Goal: Information Seeking & Learning: Check status

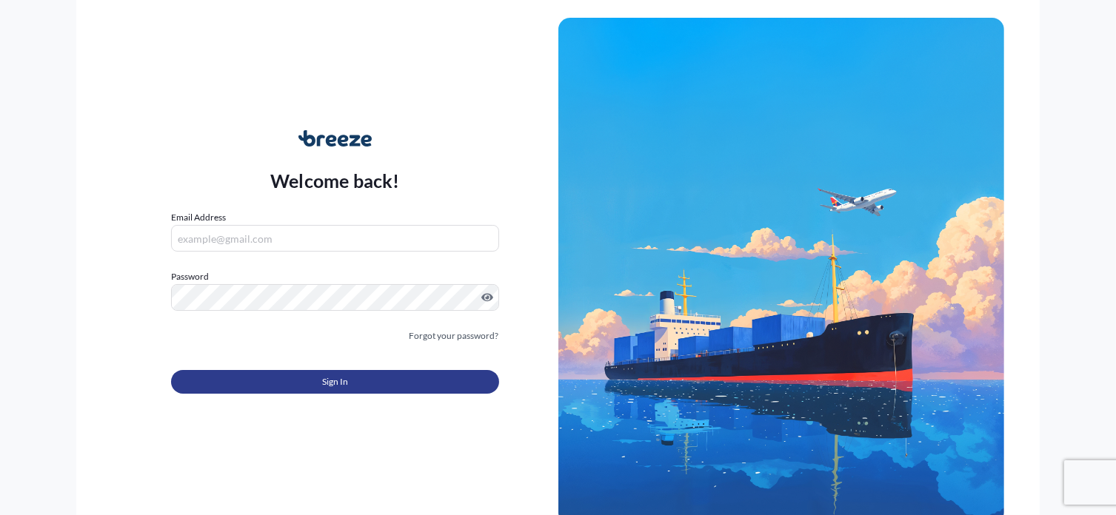
type input "[EMAIL_ADDRESS][DOMAIN_NAME]"
click at [346, 378] on span "Sign In" at bounding box center [335, 382] width 26 height 15
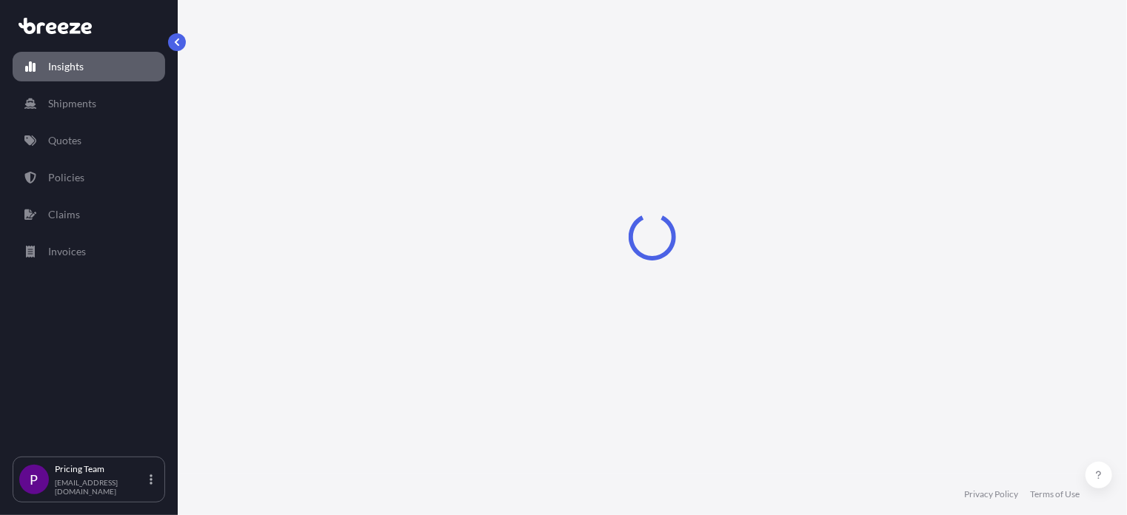
select select "2025"
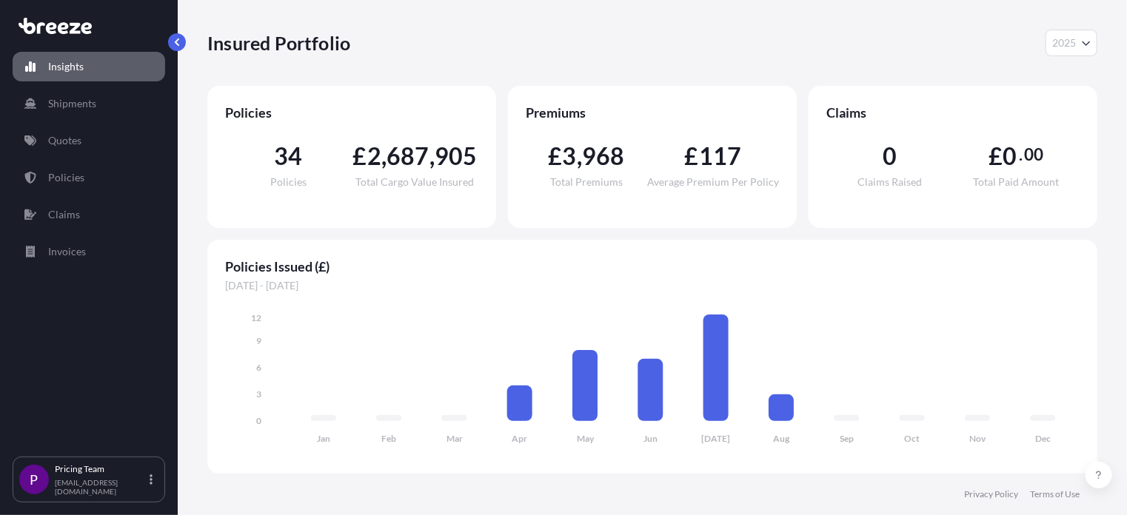
click at [1087, 41] on icon "Year Selector" at bounding box center [1086, 42] width 9 height 9
click at [60, 137] on p "Quotes" at bounding box center [64, 140] width 33 height 15
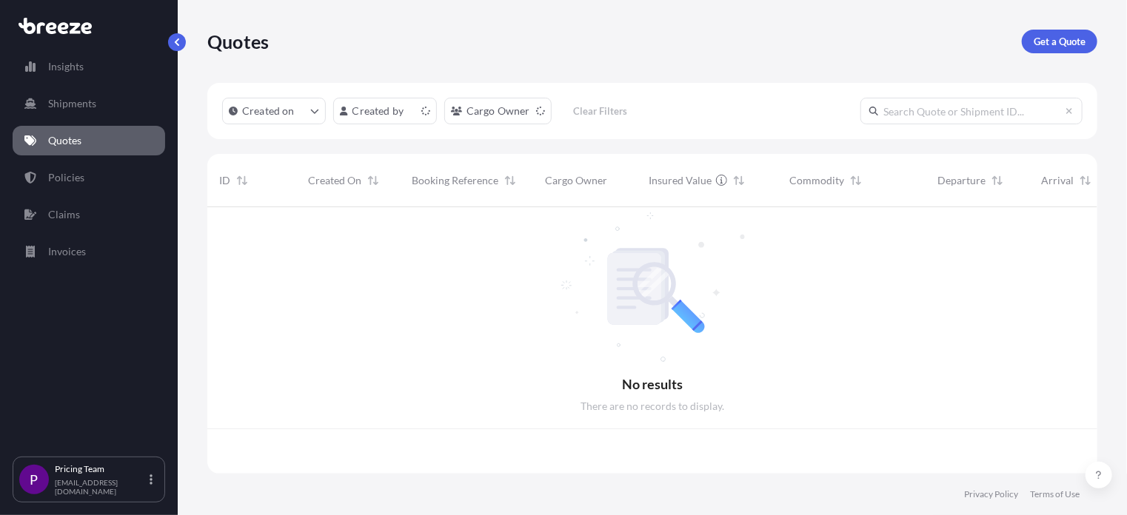
scroll to position [264, 879]
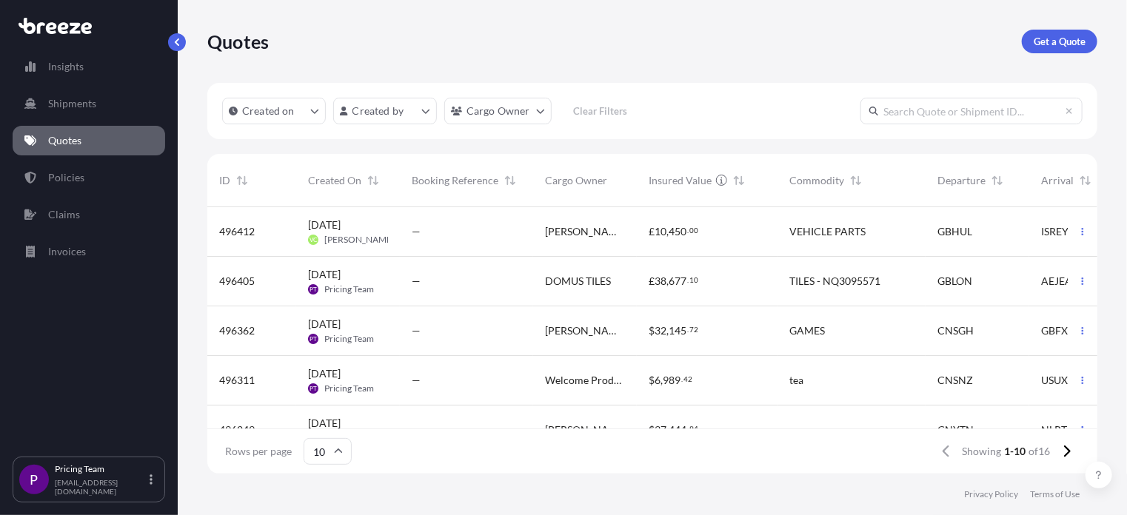
click at [338, 452] on icon at bounding box center [338, 451] width 9 height 9
click at [326, 410] on div "50" at bounding box center [327, 411] width 36 height 28
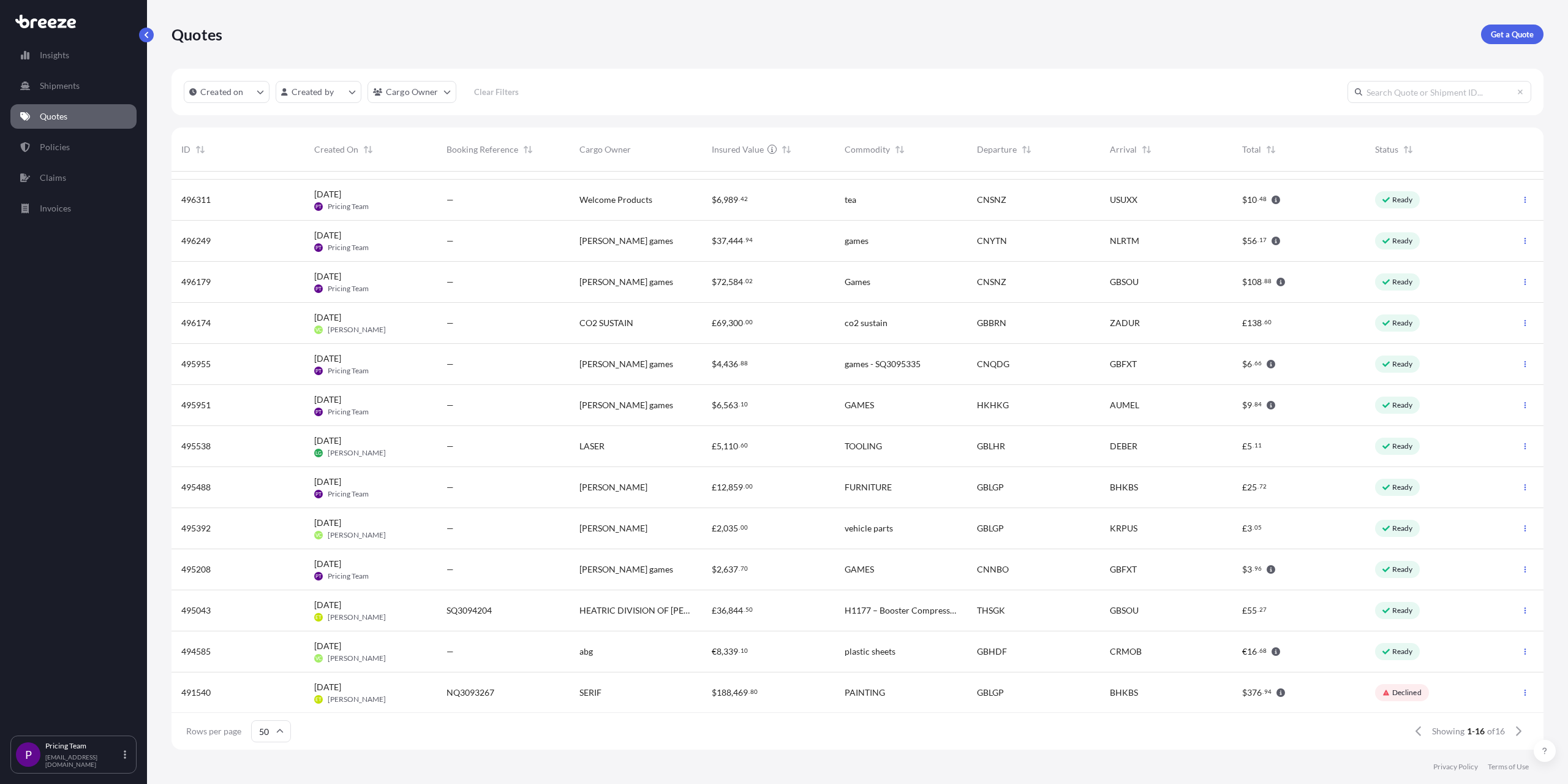
scroll to position [0, 0]
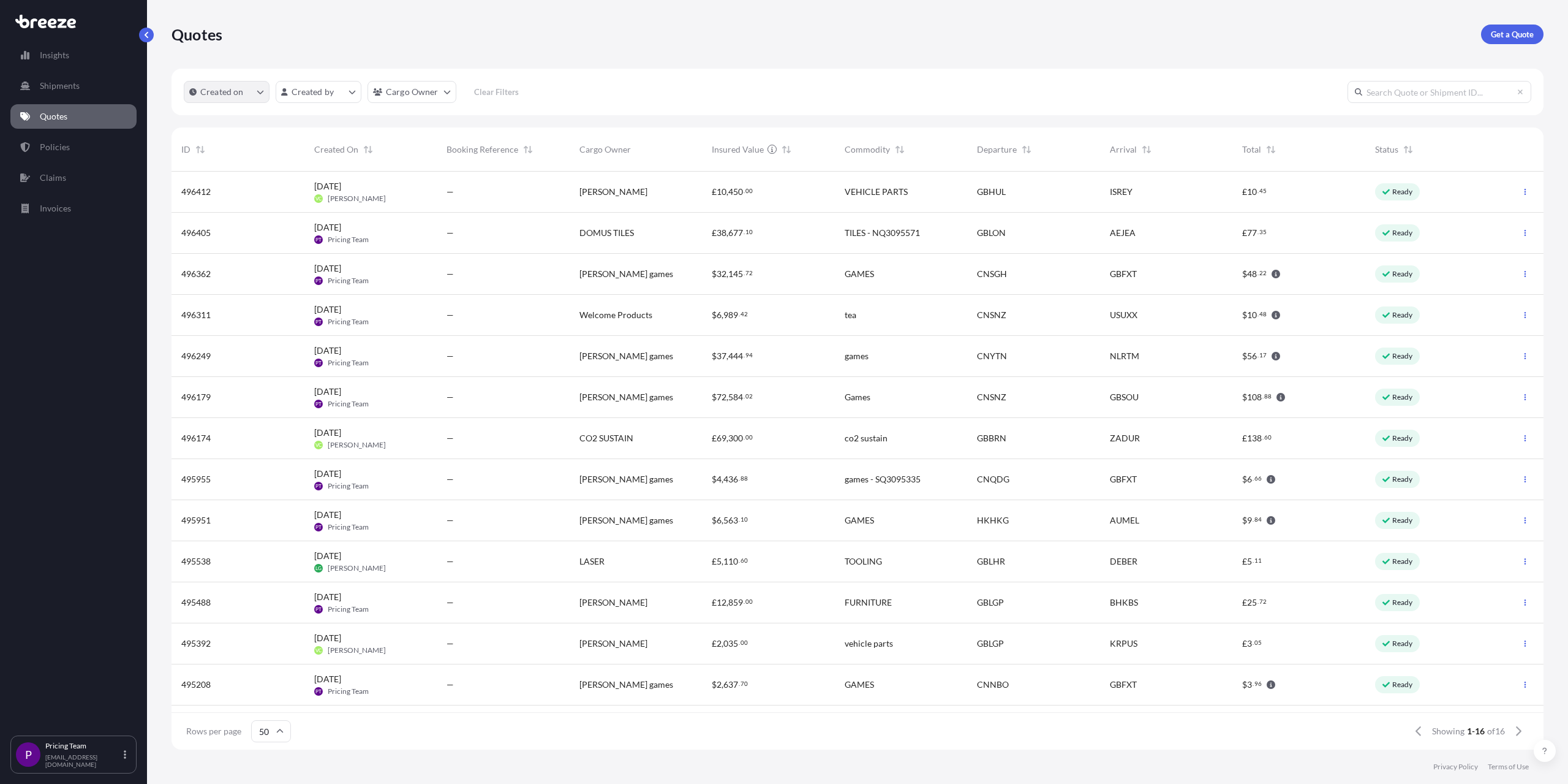
click at [266, 94] on button "Created on" at bounding box center [227, 92] width 86 height 22
click at [202, 195] on div "Select Option" at bounding box center [201, 195] width 11 height 11
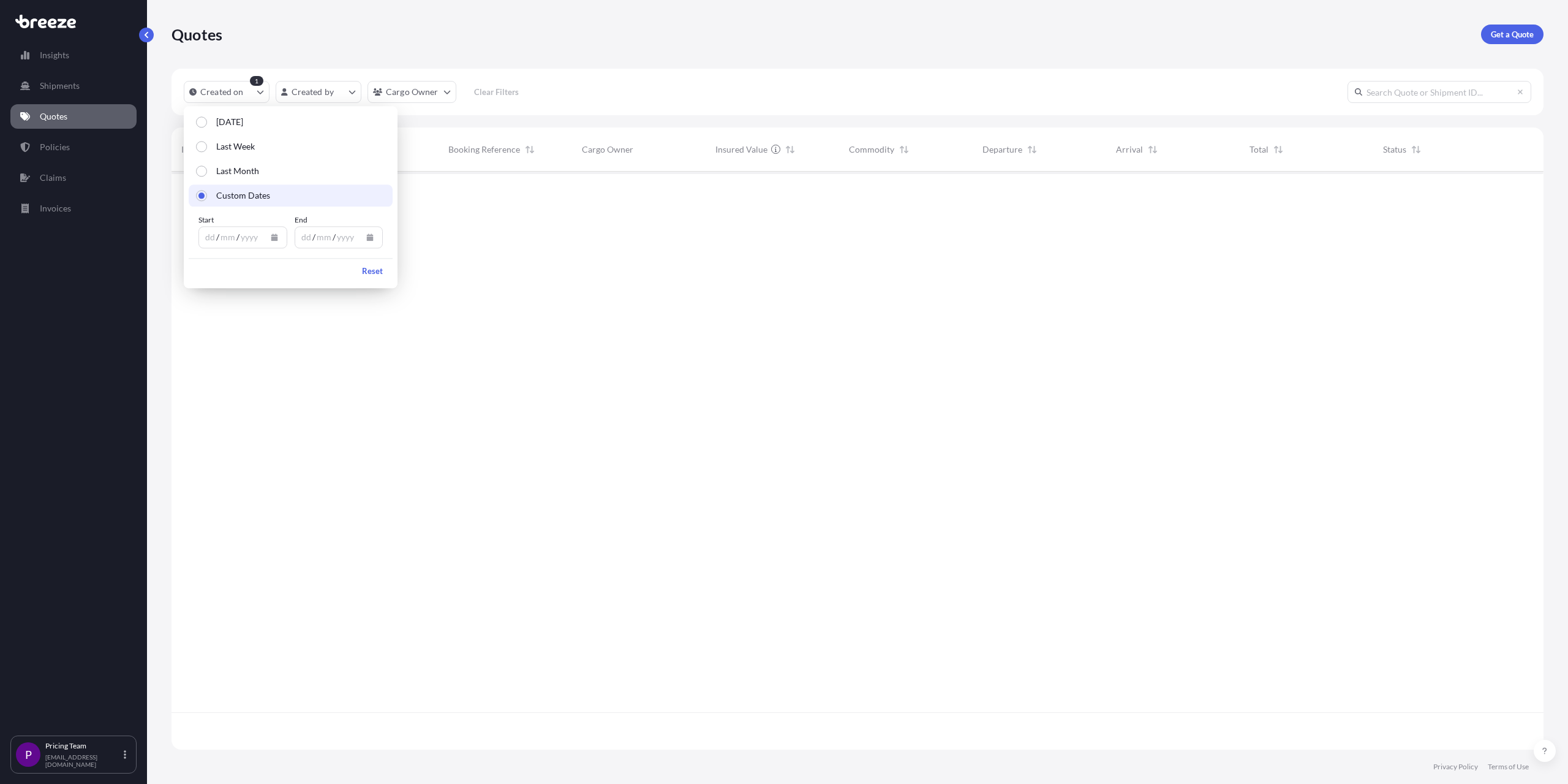
click at [274, 236] on icon "Calendar" at bounding box center [274, 237] width 7 height 7
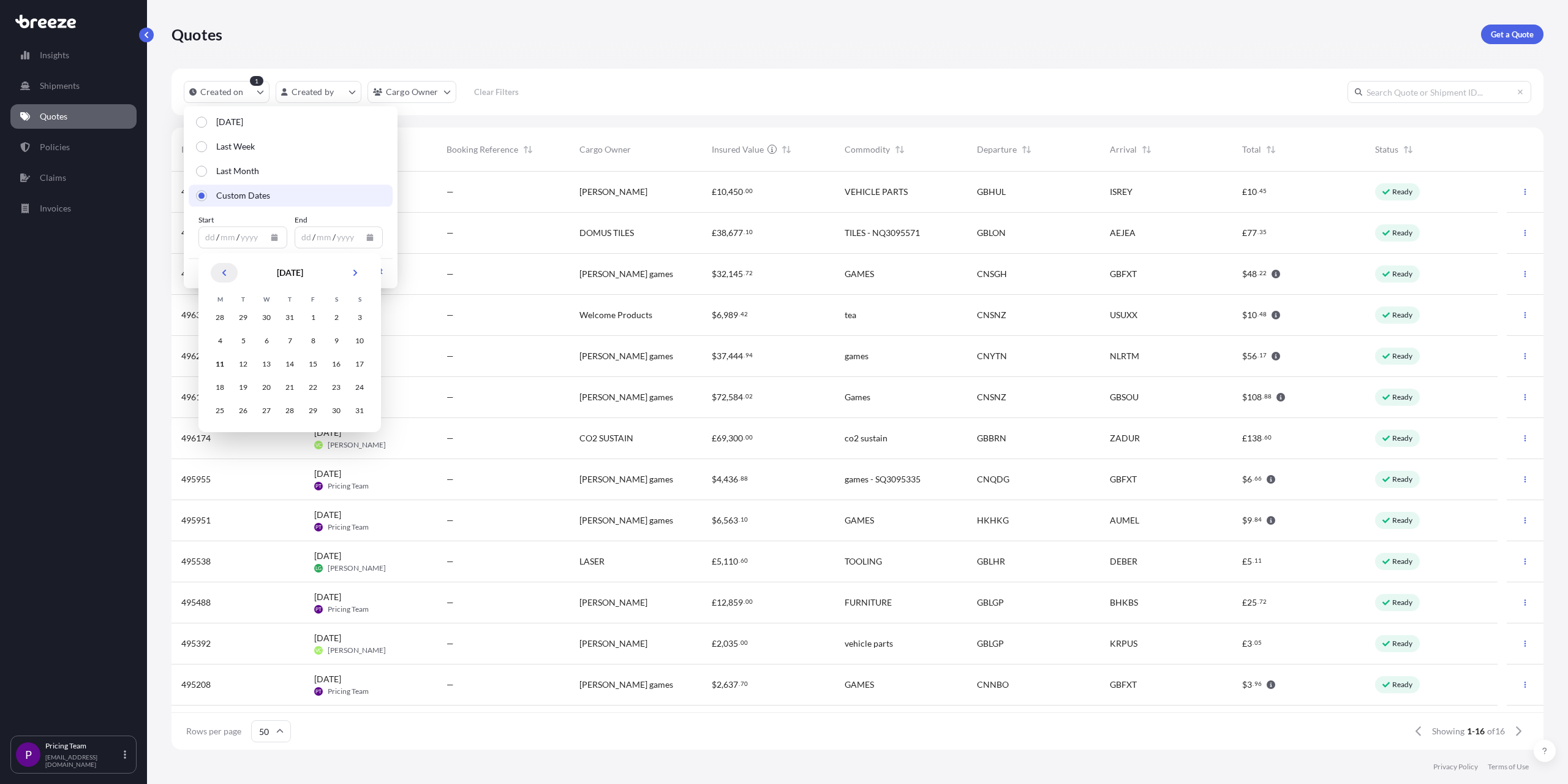
click at [220, 270] on button "Previous" at bounding box center [224, 273] width 27 height 20
click at [223, 271] on icon "Previous" at bounding box center [224, 272] width 3 height 6
click at [357, 319] on div "1" at bounding box center [359, 317] width 22 height 22
click at [367, 240] on button "Calendar" at bounding box center [370, 238] width 20 height 20
click at [313, 365] on div "11" at bounding box center [316, 363] width 22 height 22
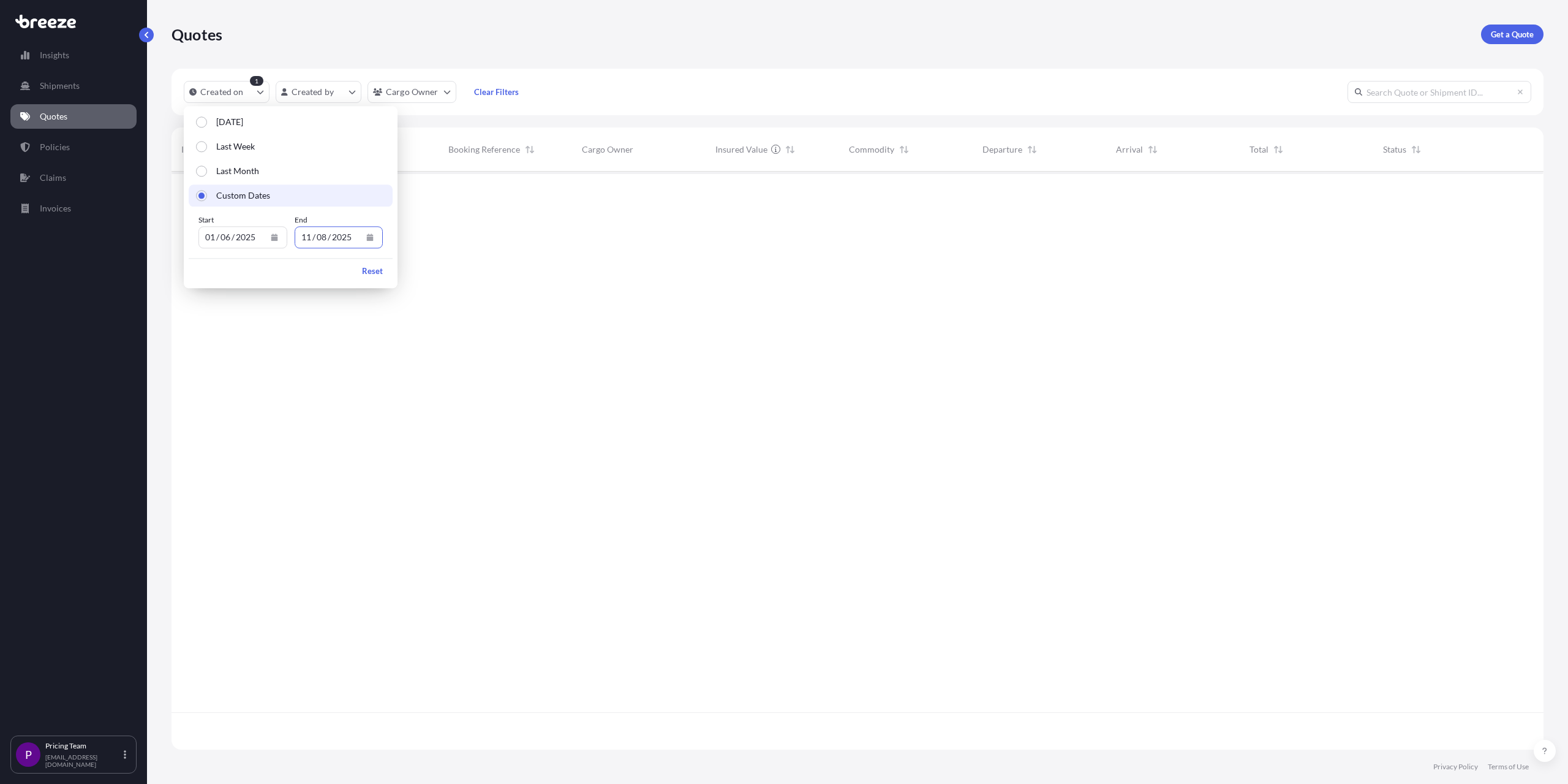
click at [434, 216] on div at bounding box center [857, 442] width 1372 height 541
click at [586, 96] on div "Created on 1 Created by Cargo Owner Clear Filters" at bounding box center [857, 92] width 1372 height 46
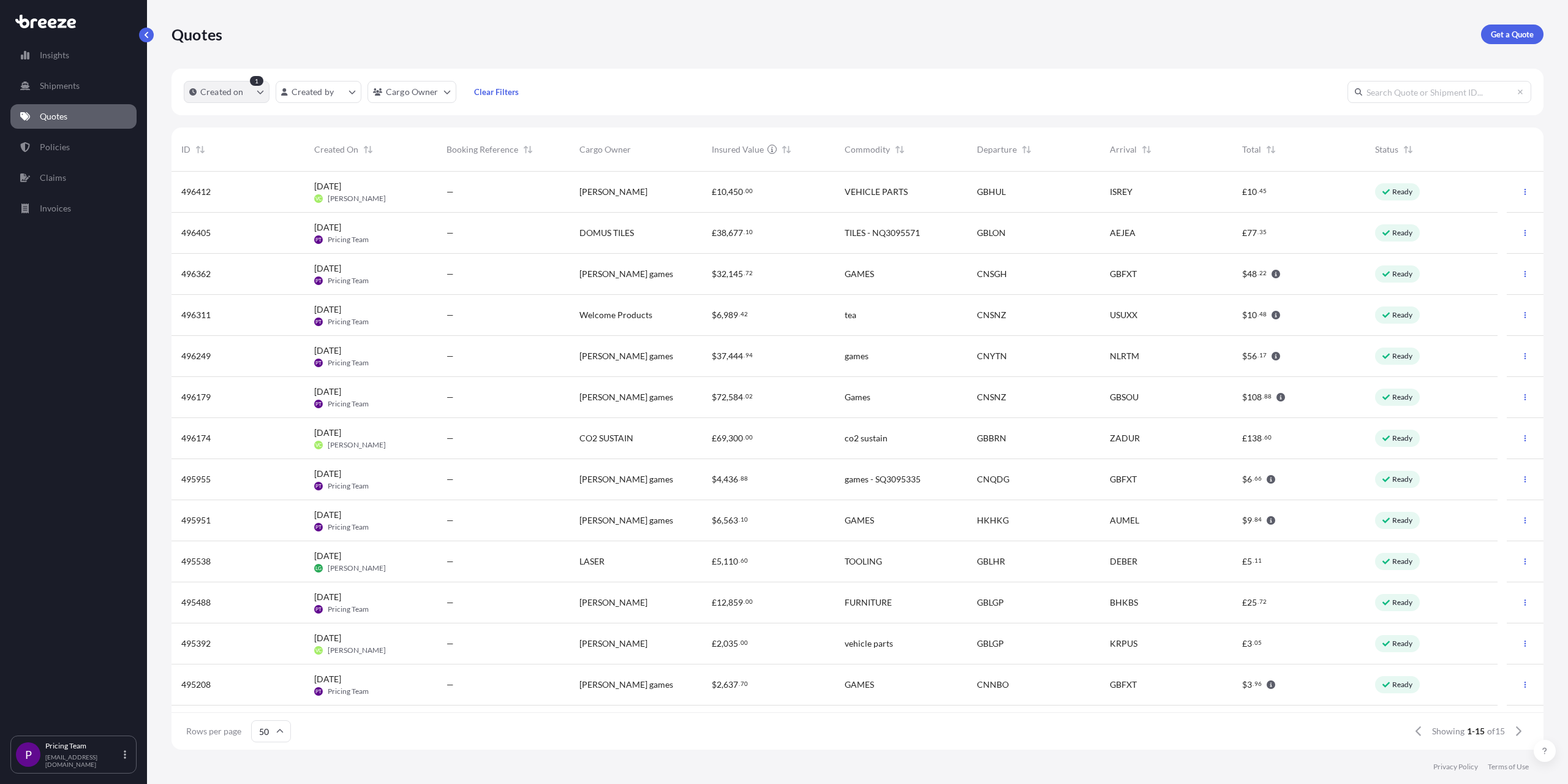
click at [261, 93] on icon "createdOn Filter options" at bounding box center [261, 93] width 7 height 3
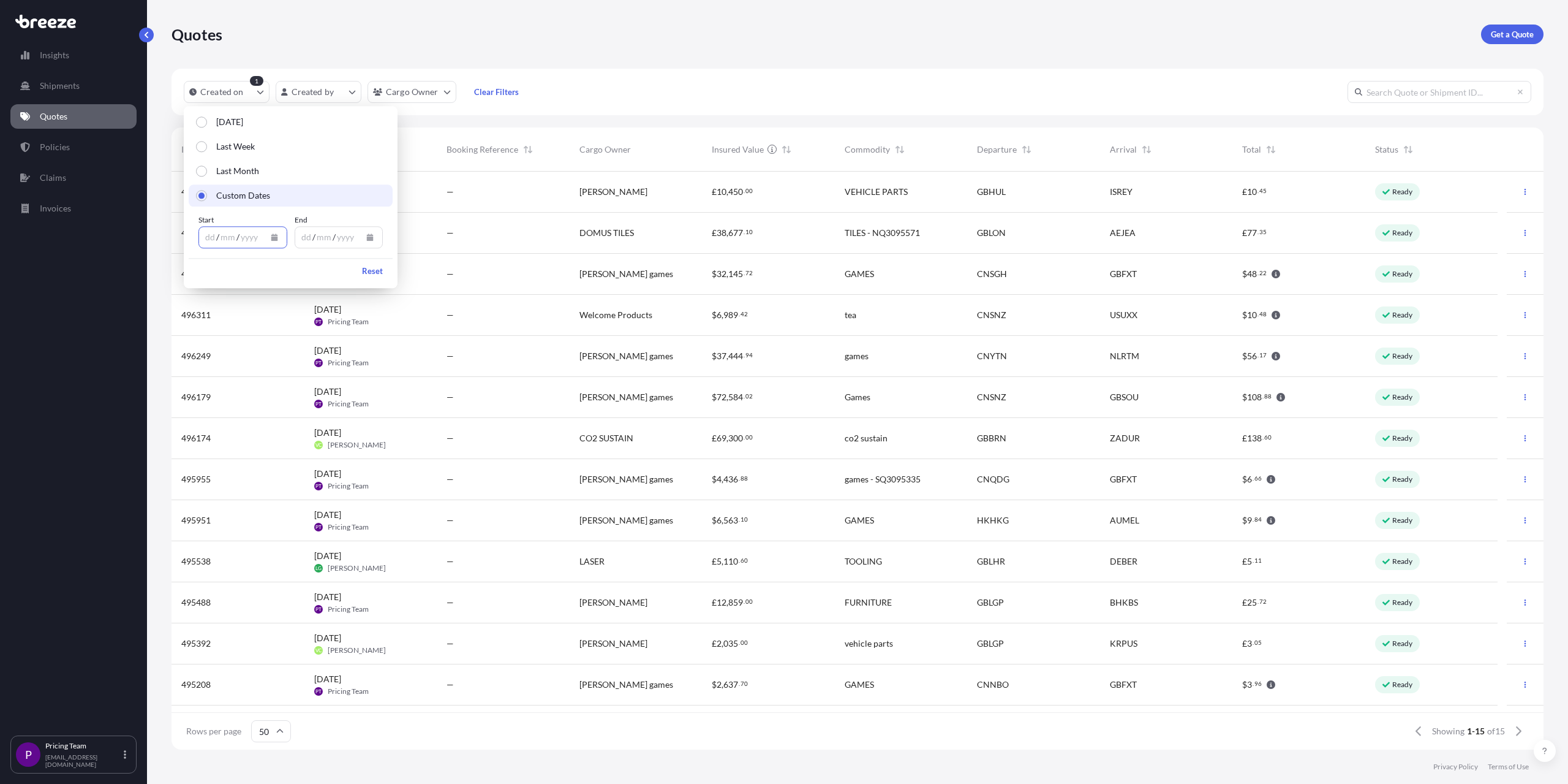
click at [276, 238] on icon "Calendar" at bounding box center [274, 237] width 7 height 7
click at [225, 272] on icon "Previous" at bounding box center [224, 272] width 7 height 7
click at [361, 318] on div "1" at bounding box center [359, 317] width 22 height 22
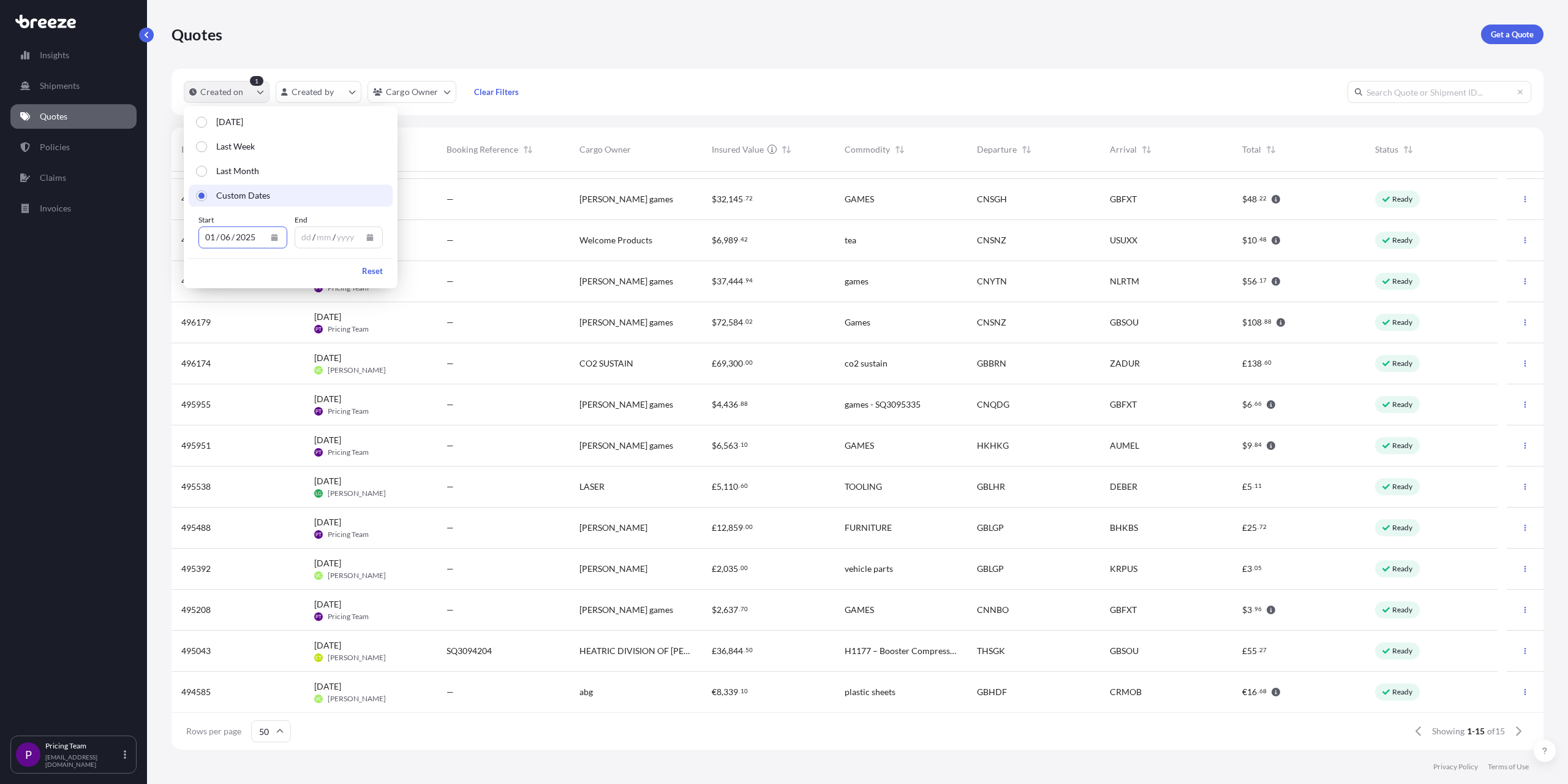
click at [259, 90] on icon "createdOn Filter options" at bounding box center [260, 92] width 7 height 7
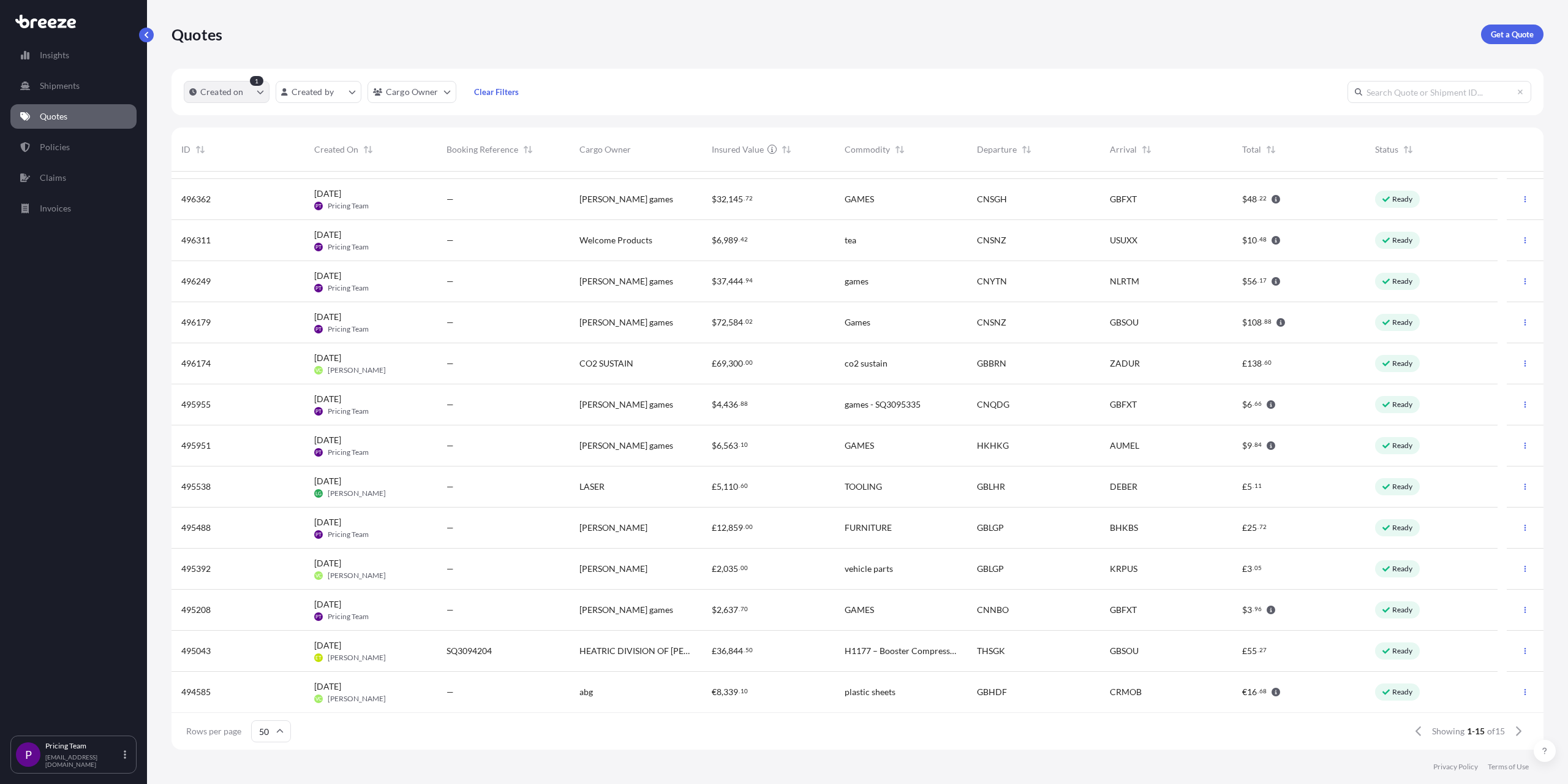
click at [262, 94] on icon "createdOn Filter options" at bounding box center [260, 92] width 7 height 7
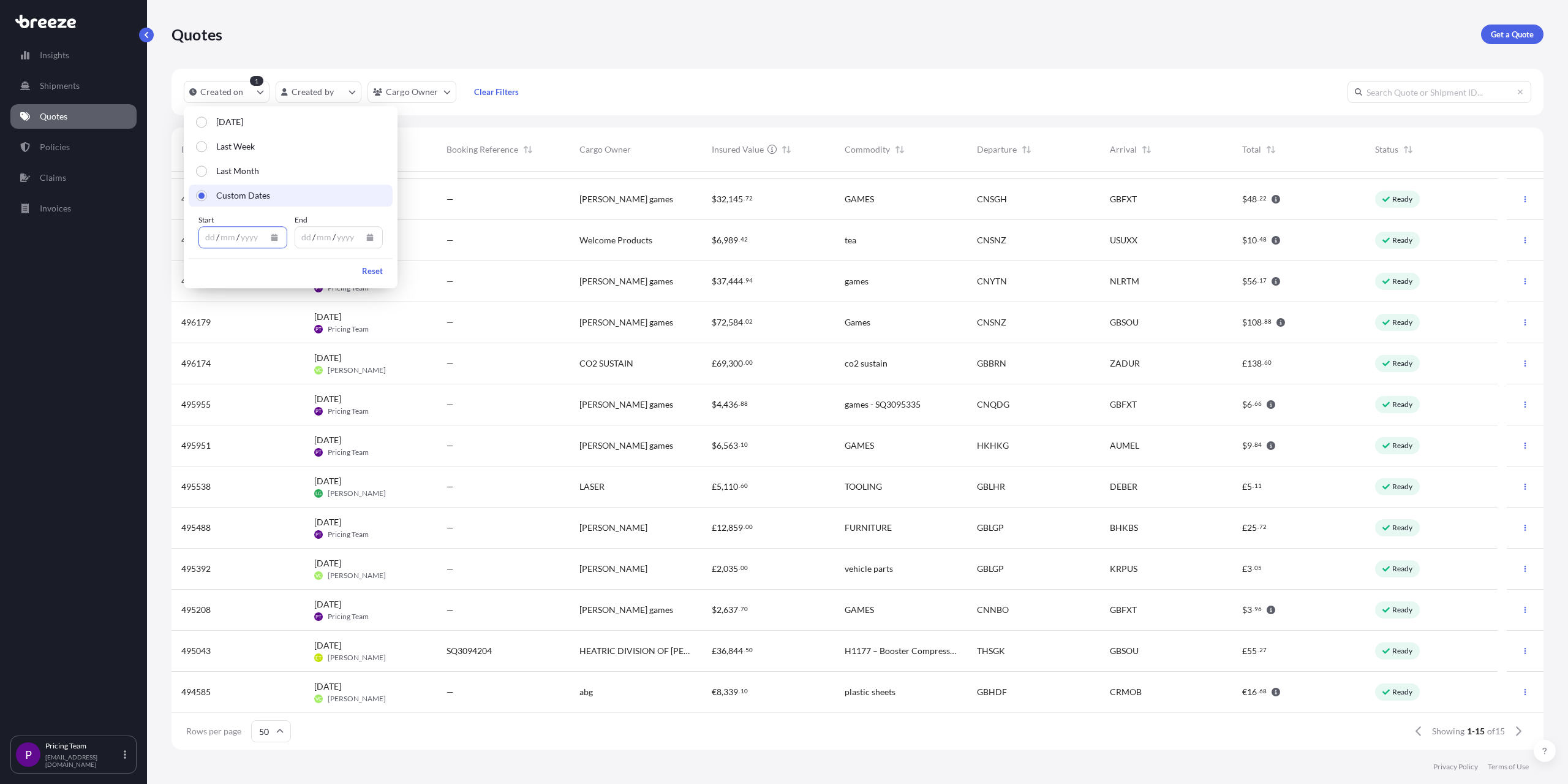
click at [275, 236] on icon "Calendar" at bounding box center [274, 237] width 7 height 7
click at [226, 269] on icon "Previous" at bounding box center [224, 272] width 7 height 7
click at [227, 269] on icon "Previous" at bounding box center [224, 272] width 7 height 7
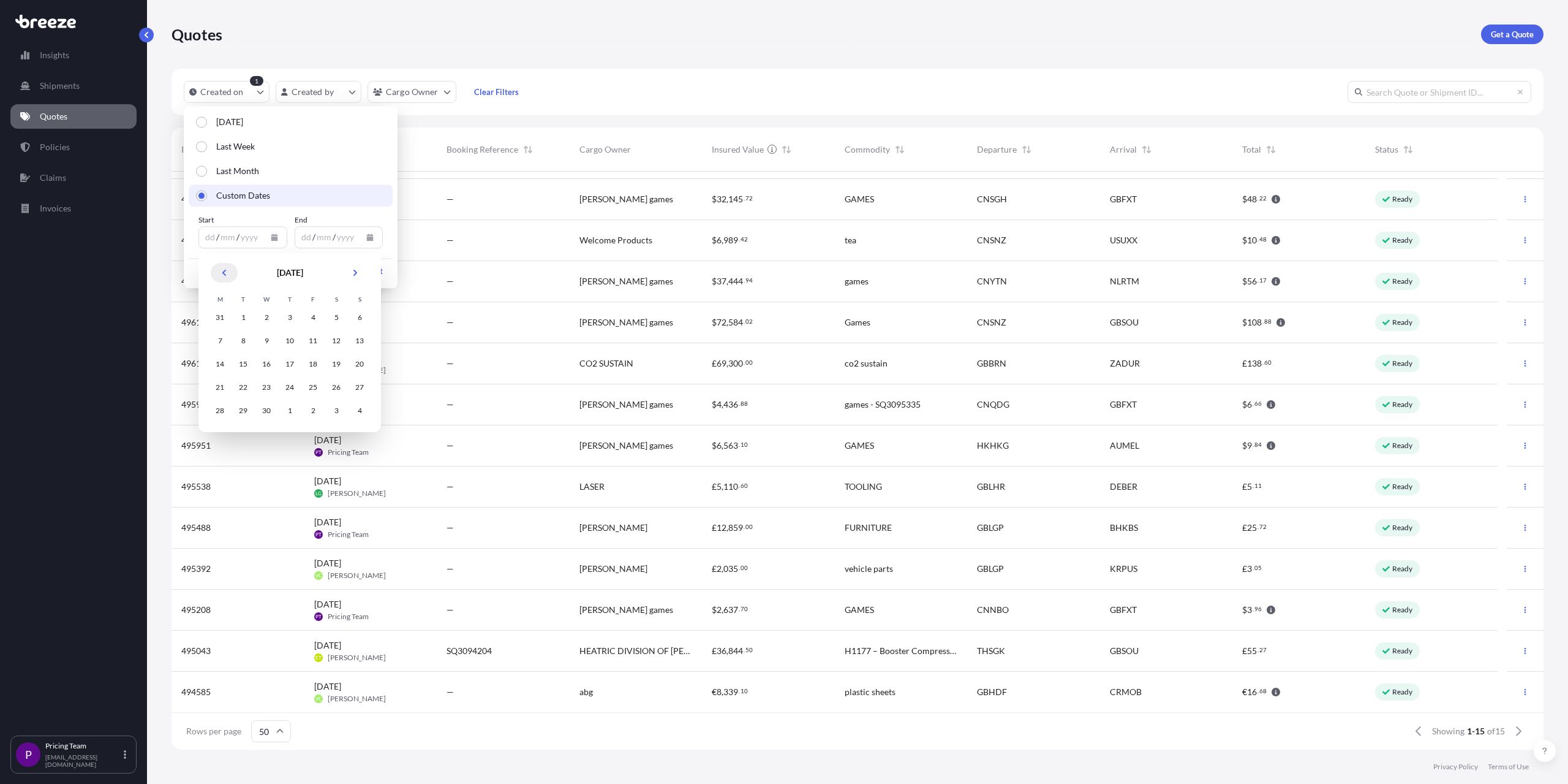
click at [227, 269] on icon "Previous" at bounding box center [224, 272] width 7 height 7
click at [338, 316] on div "1" at bounding box center [336, 317] width 22 height 22
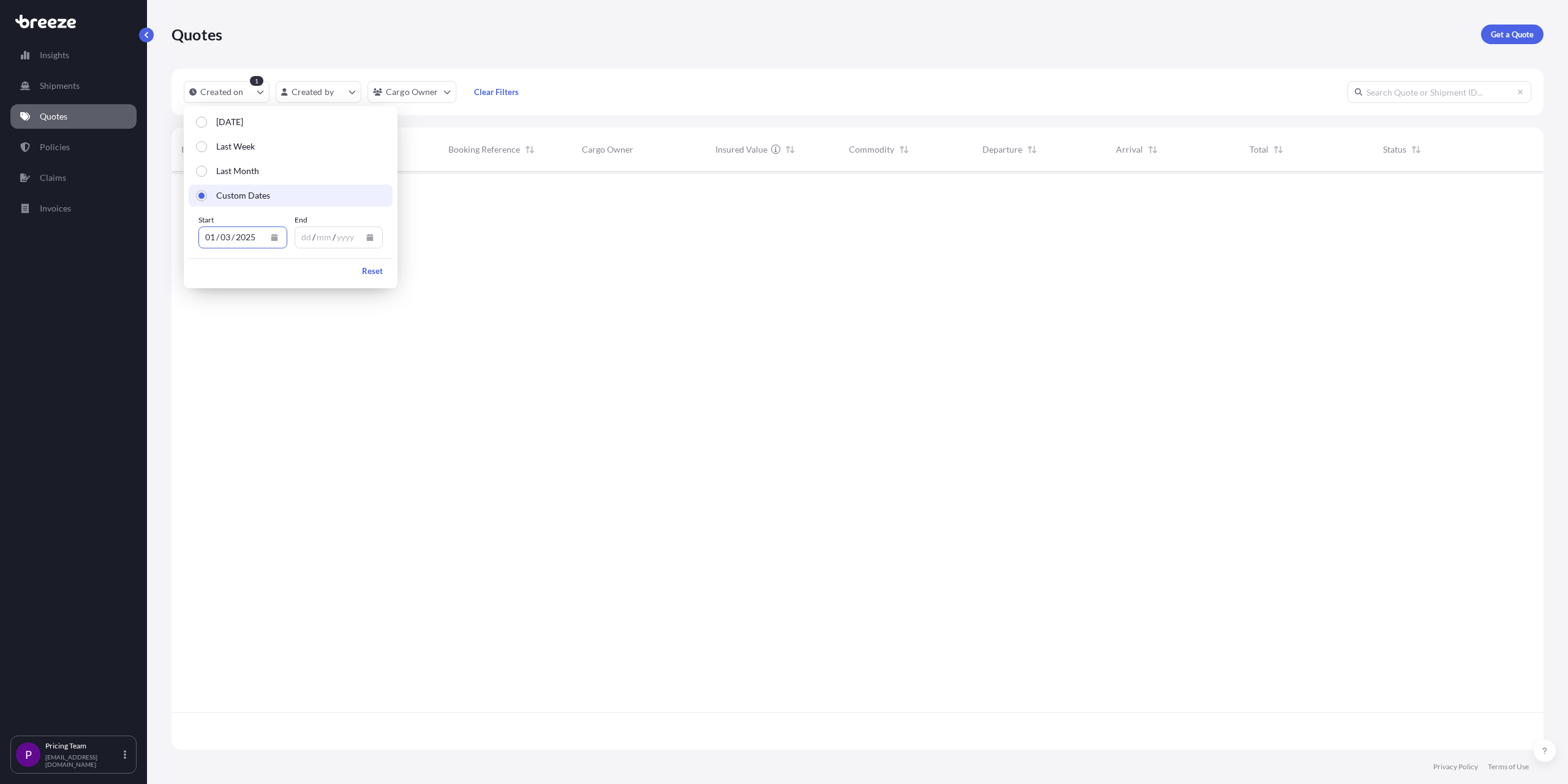
scroll to position [0, 0]
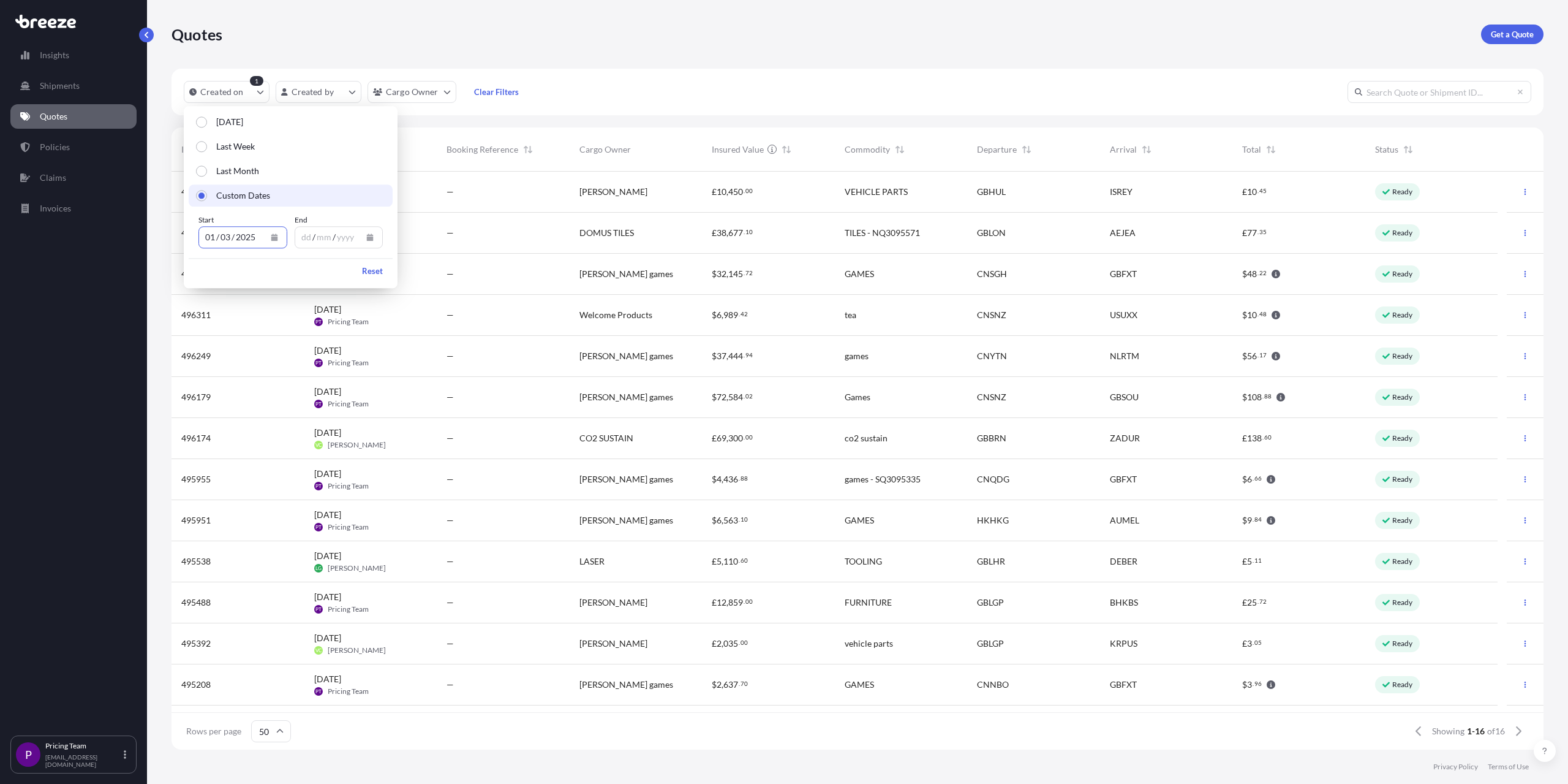
click at [372, 238] on icon "Calendar" at bounding box center [370, 237] width 7 height 7
click at [319, 365] on div "11" at bounding box center [316, 363] width 22 height 22
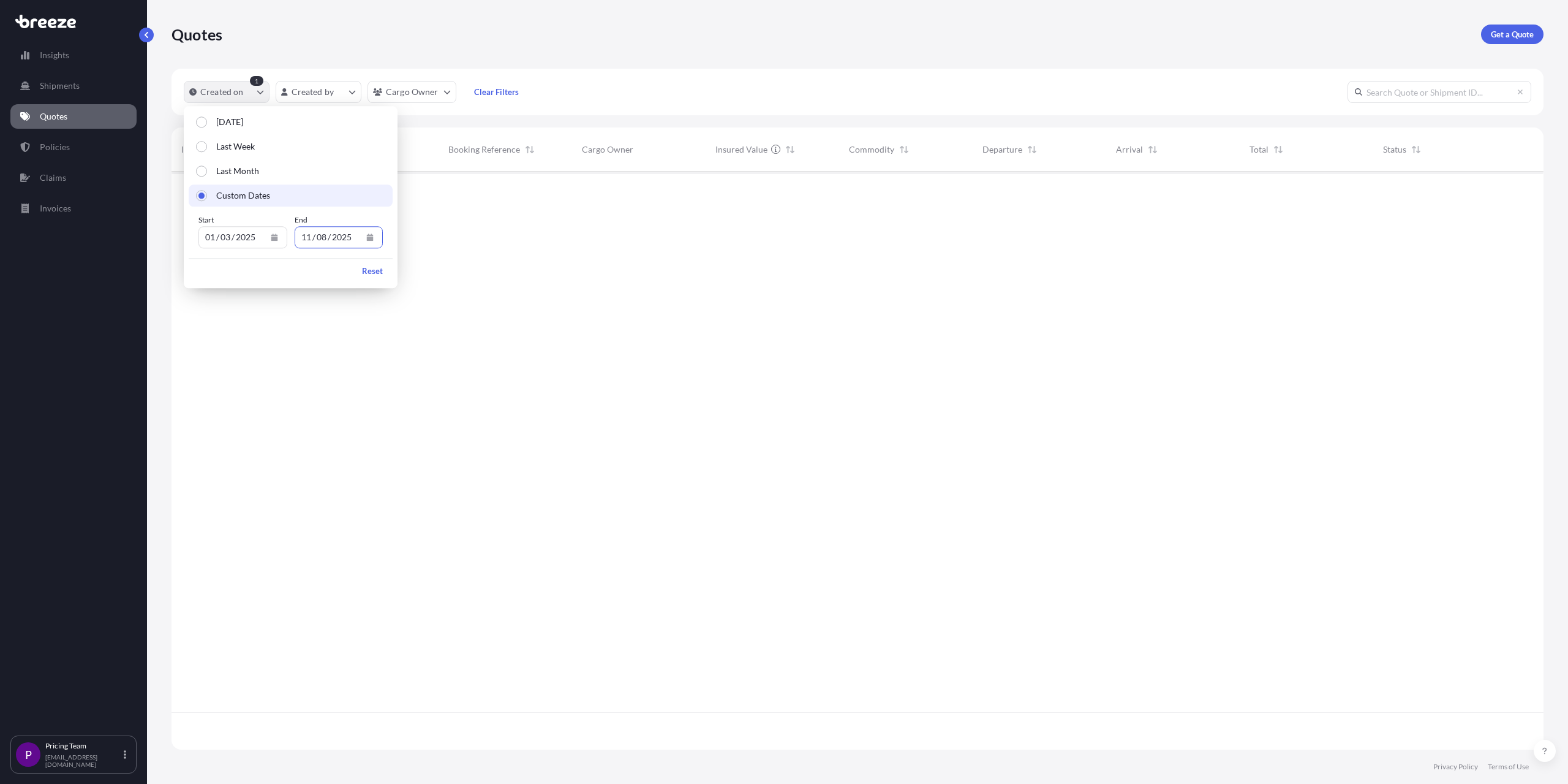
click at [262, 91] on icon "createdOn Filter options" at bounding box center [261, 93] width 7 height 3
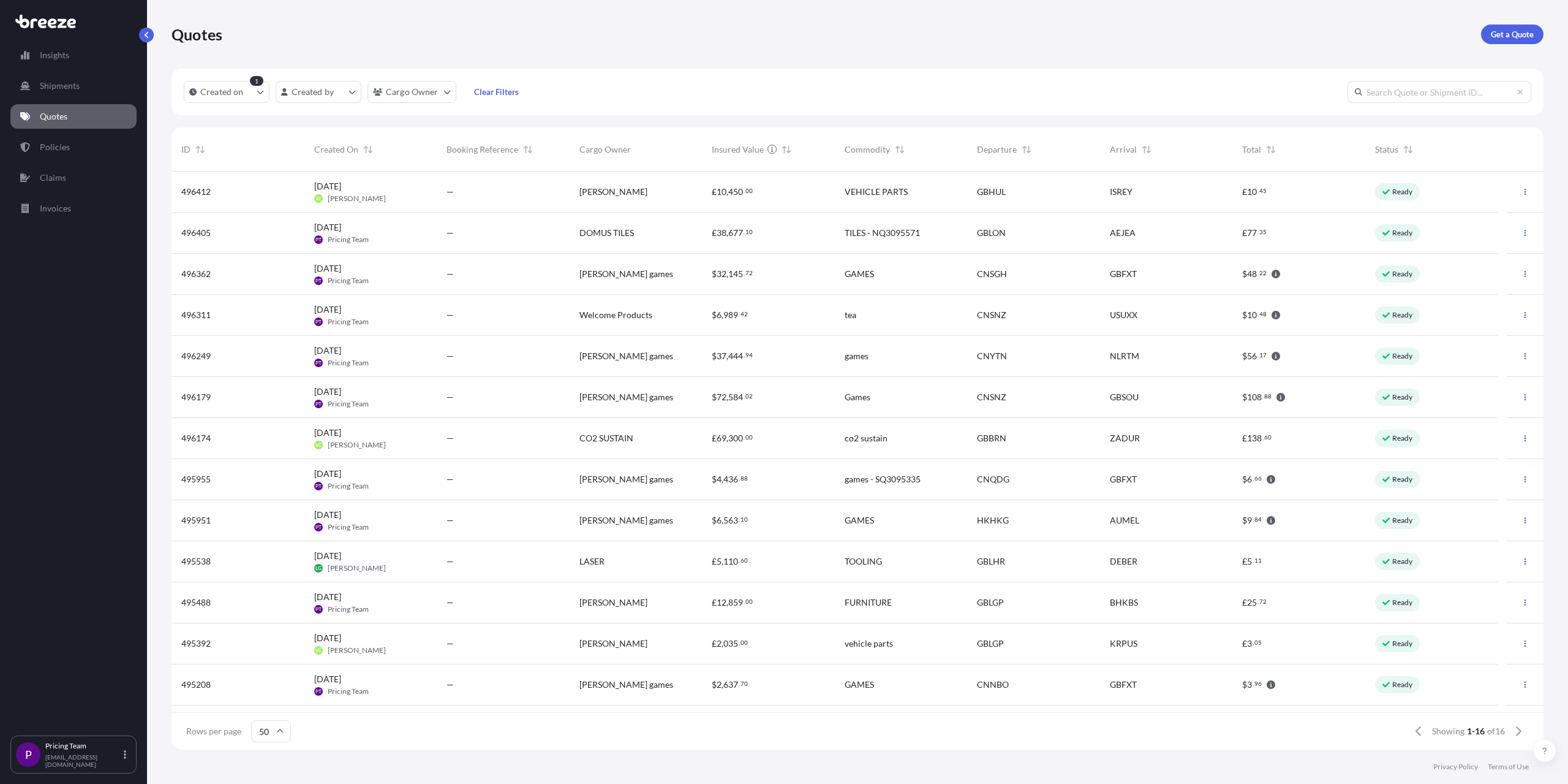
scroll to position [115, 0]
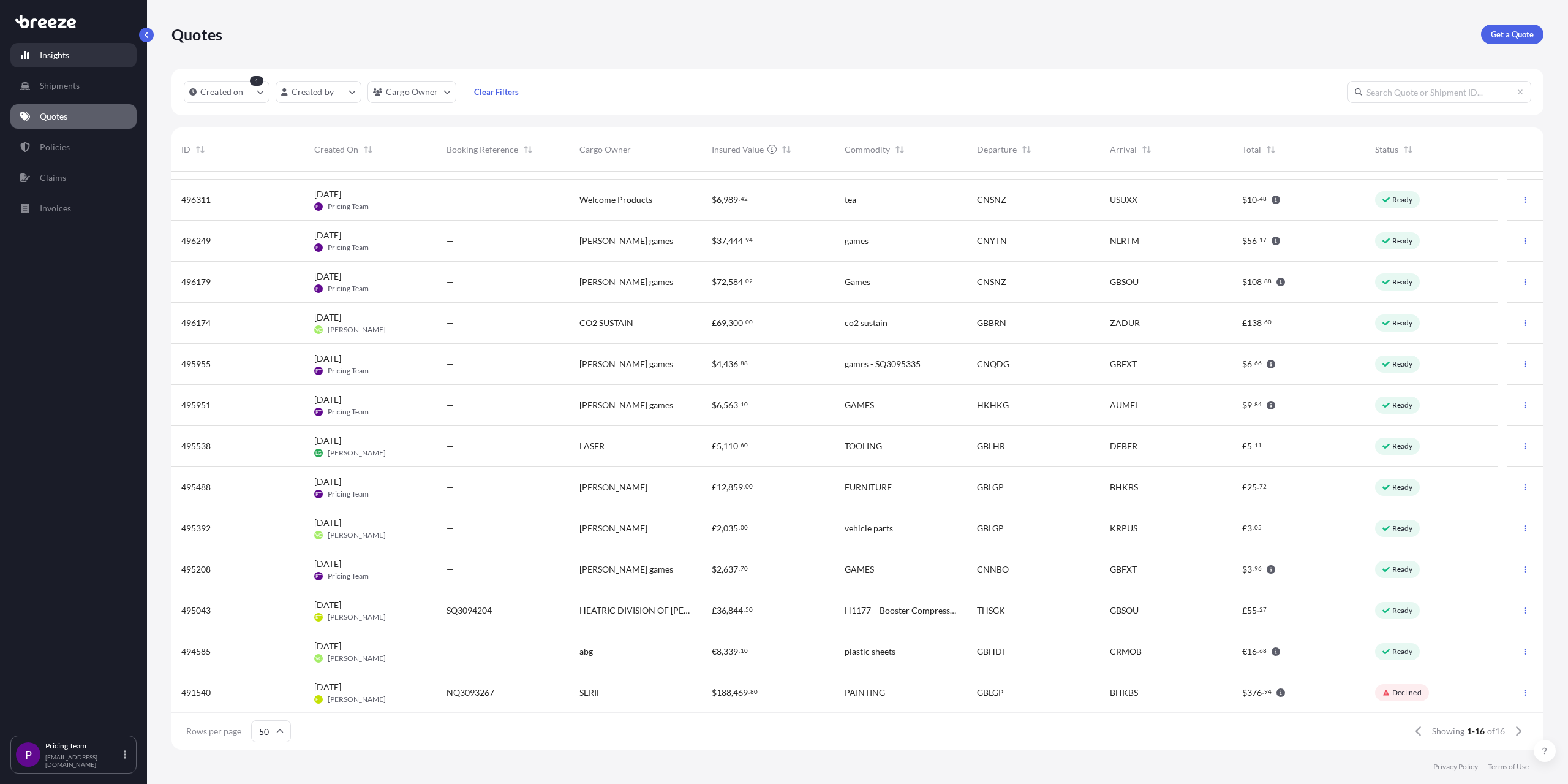
click at [55, 60] on p "Insights" at bounding box center [55, 55] width 30 height 12
select select "2025"
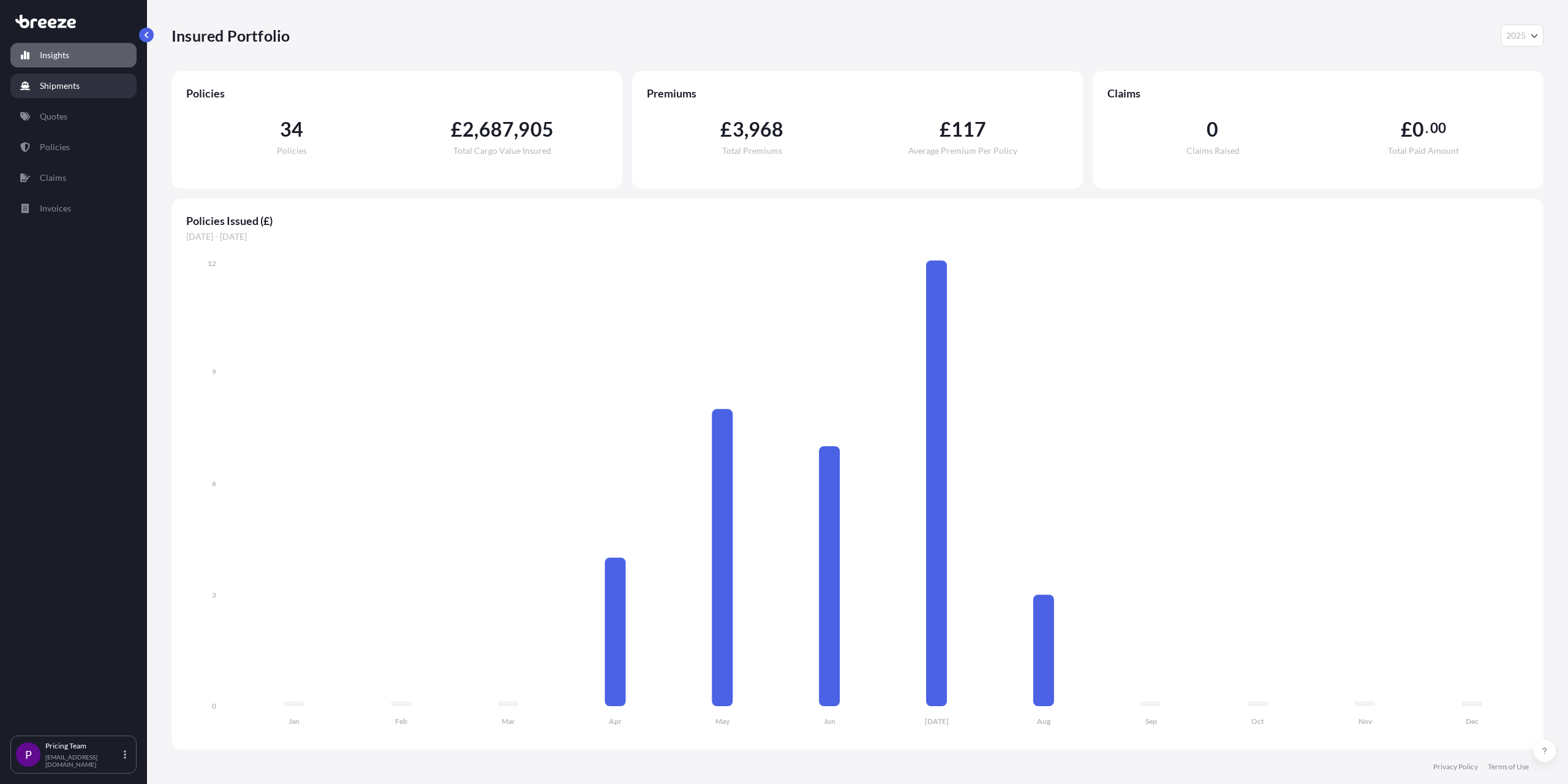
click at [59, 89] on p "Shipments" at bounding box center [60, 85] width 40 height 12
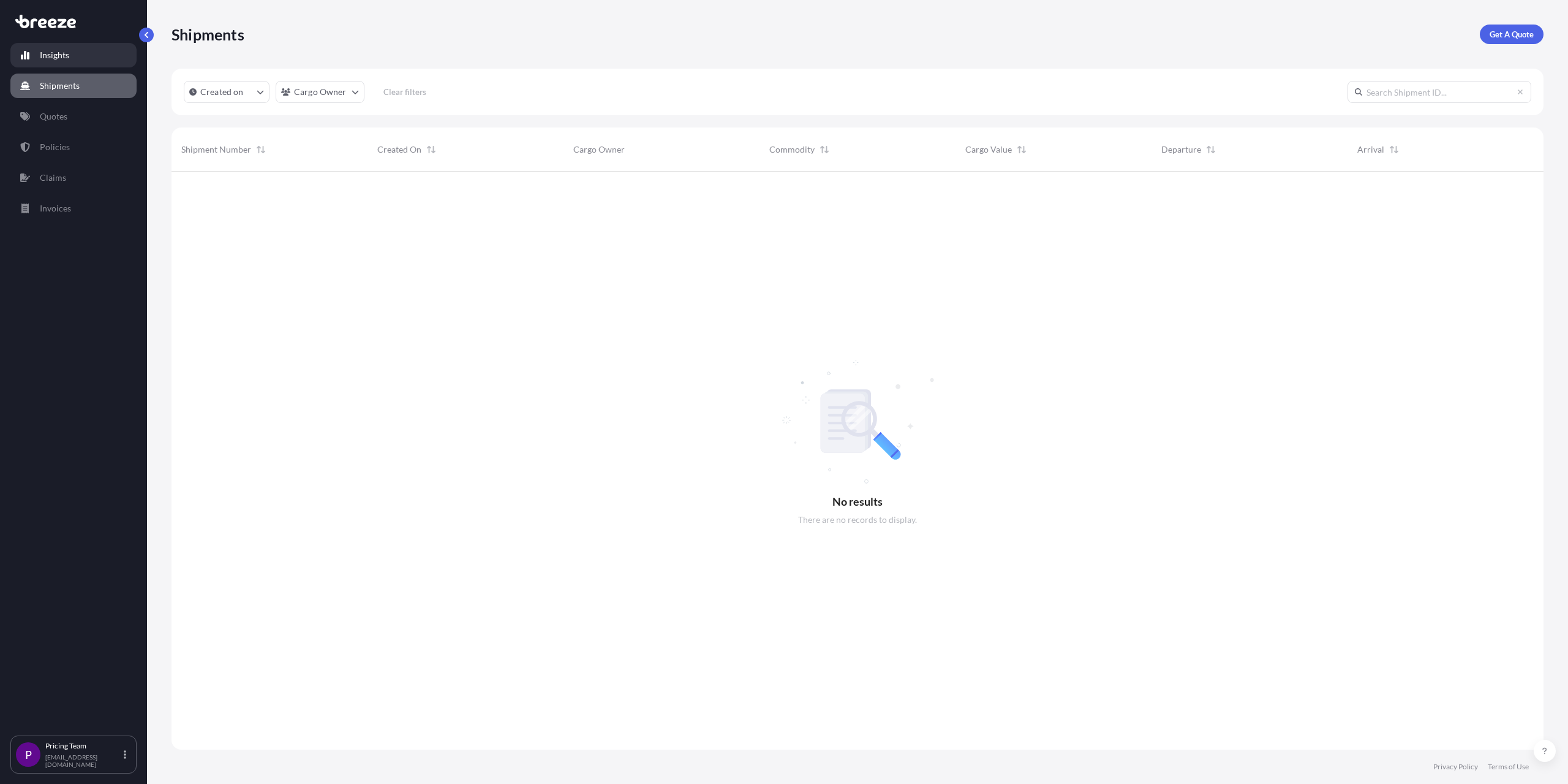
scroll to position [613, 1363]
click at [63, 57] on p "Insights" at bounding box center [55, 55] width 30 height 12
select select "2025"
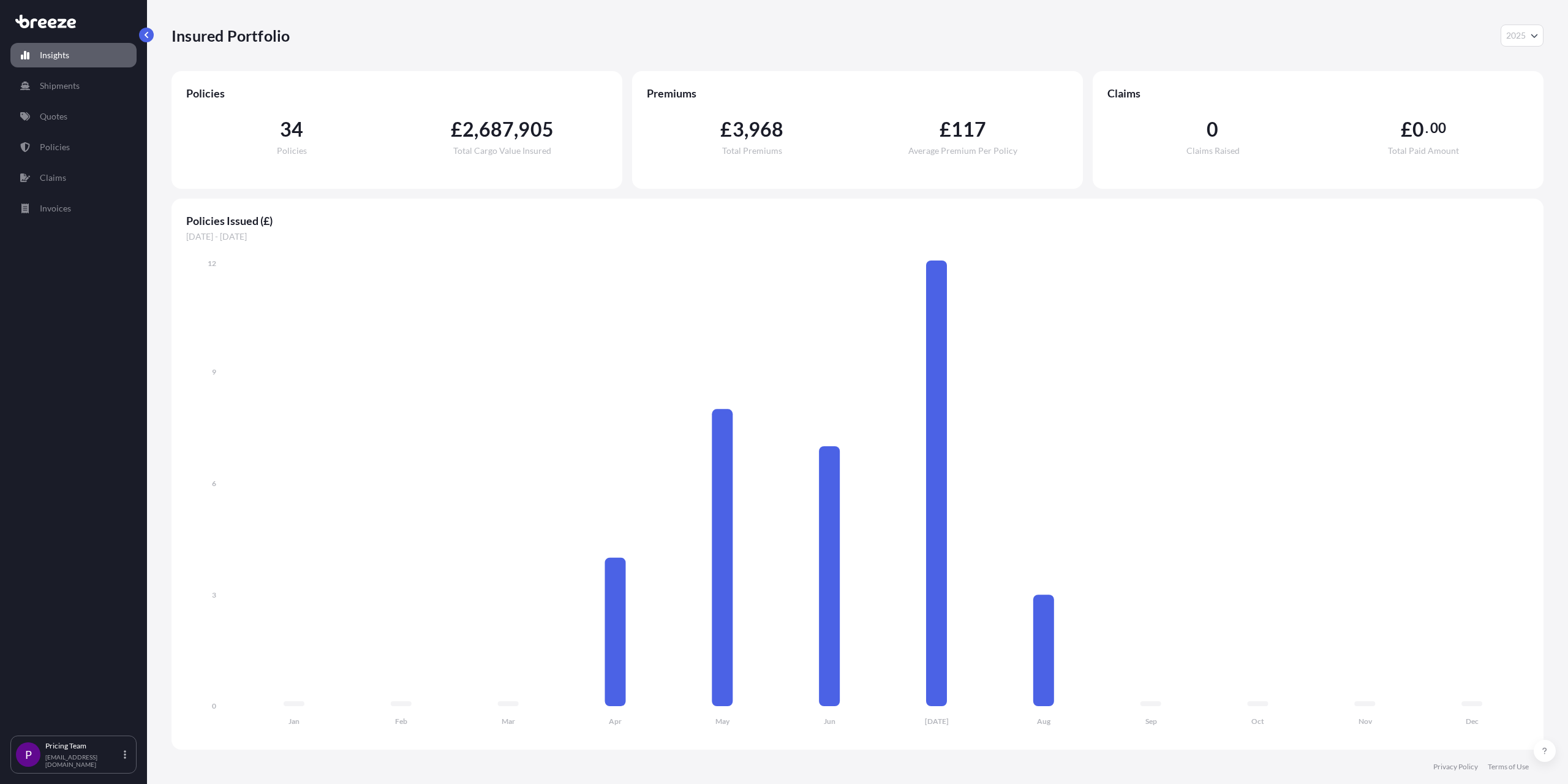
click at [923, 37] on button "2025" at bounding box center [1522, 36] width 43 height 22
click at [60, 120] on p "Quotes" at bounding box center [53, 116] width 27 height 12
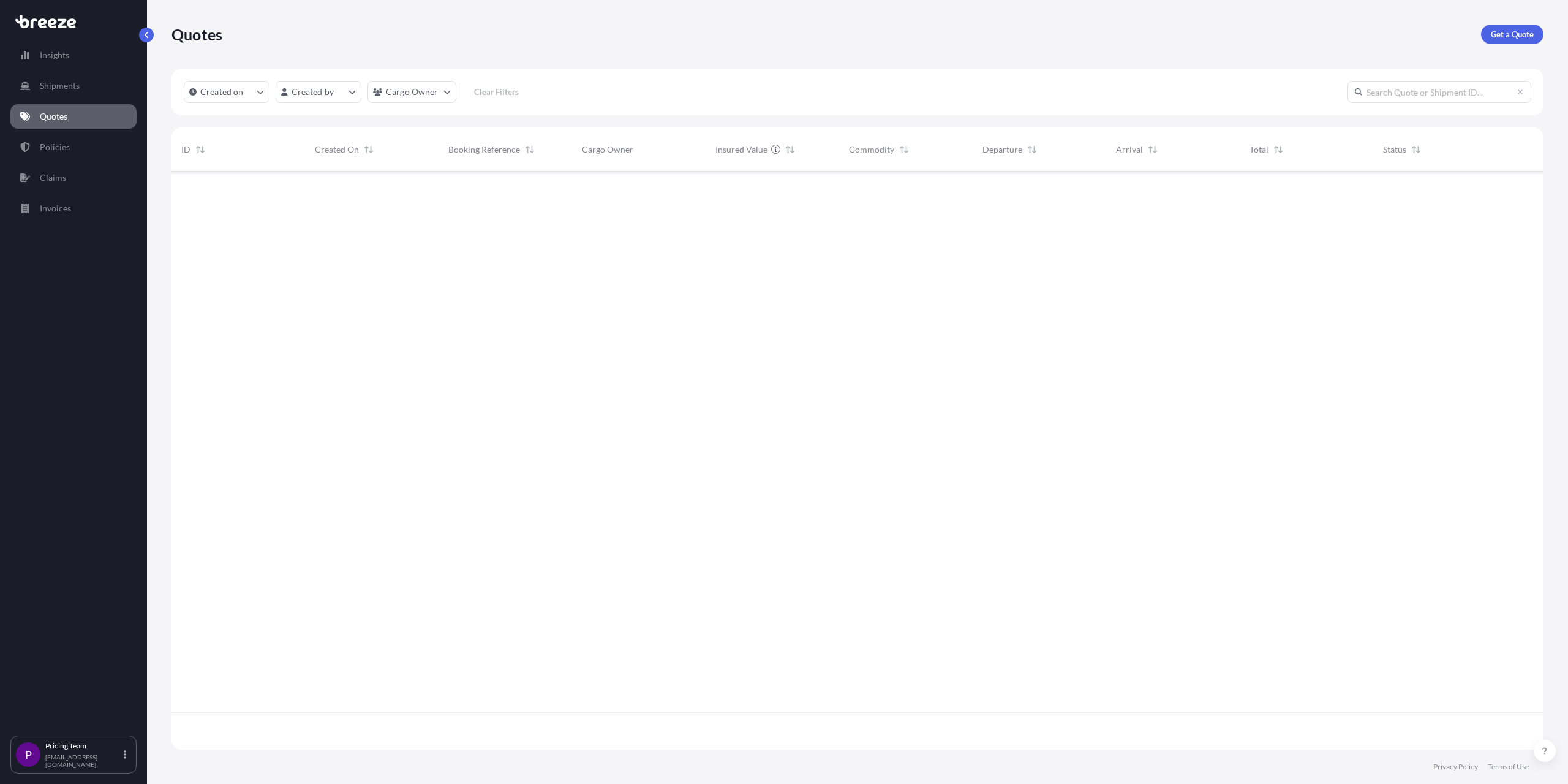
scroll to position [575, 1363]
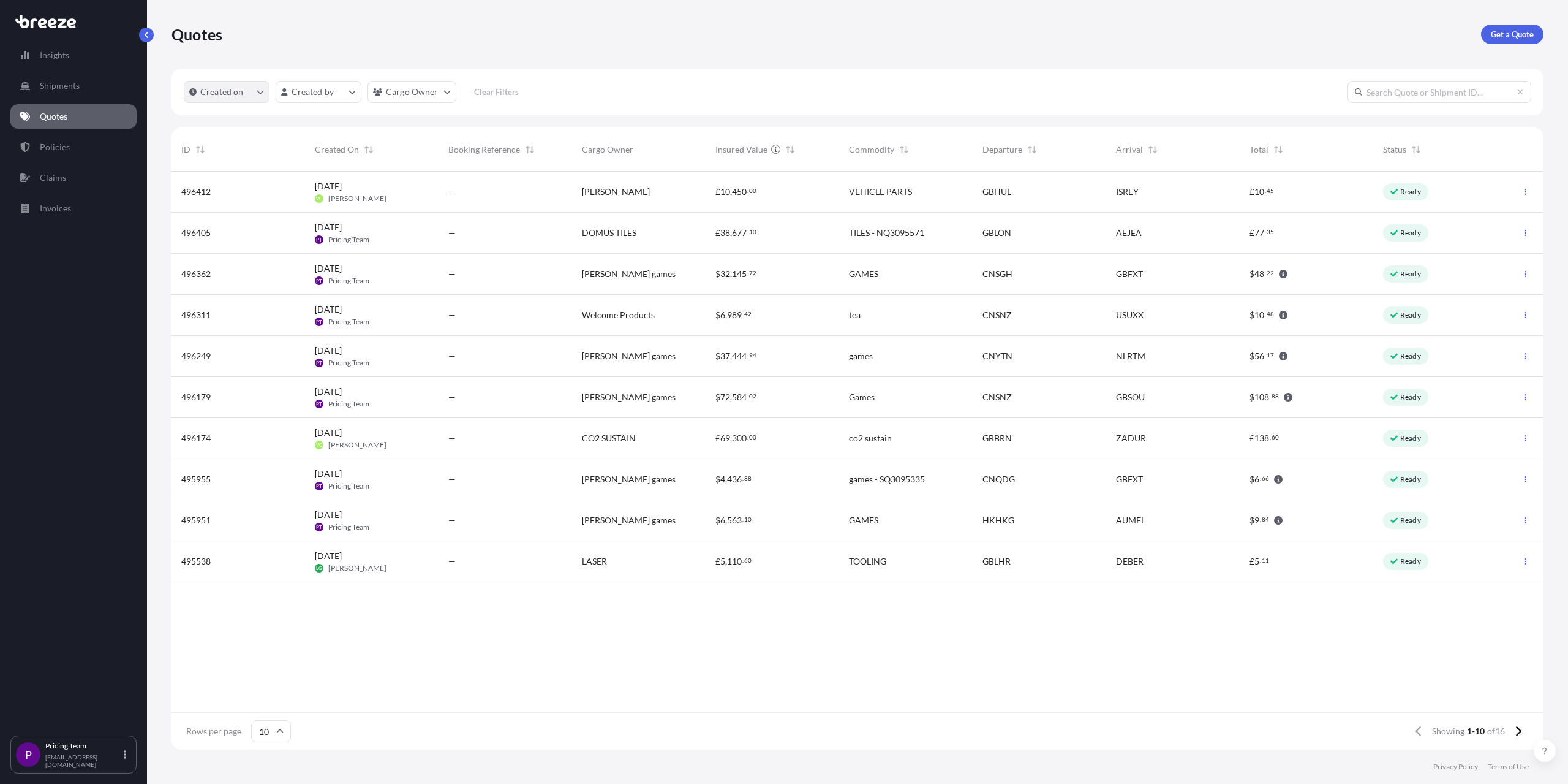
click at [263, 89] on icon "createdOn Filter options" at bounding box center [260, 92] width 7 height 7
click at [204, 195] on div "Select Option" at bounding box center [201, 195] width 11 height 11
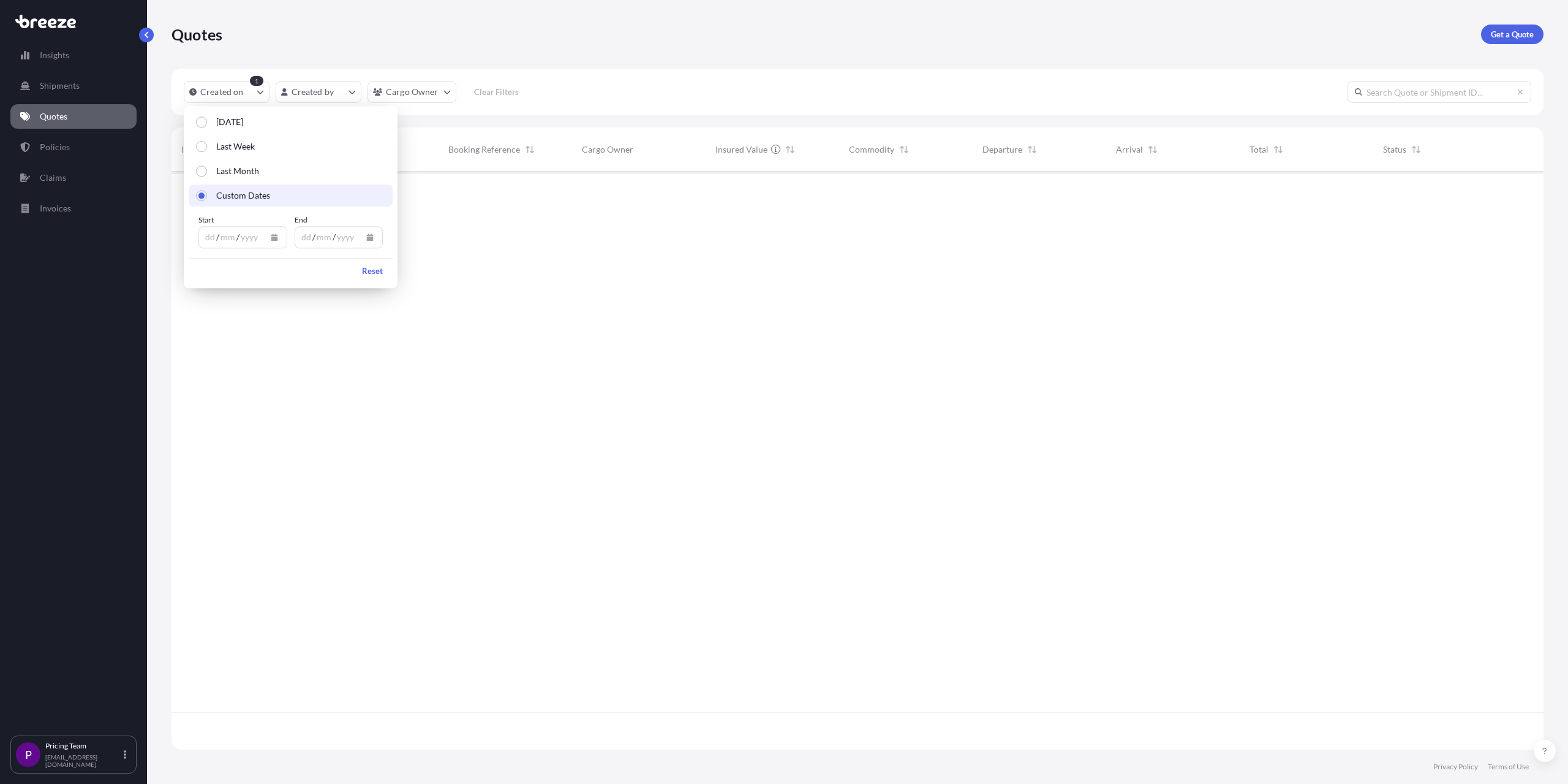
click at [275, 239] on icon "Calendar" at bounding box center [274, 237] width 7 height 7
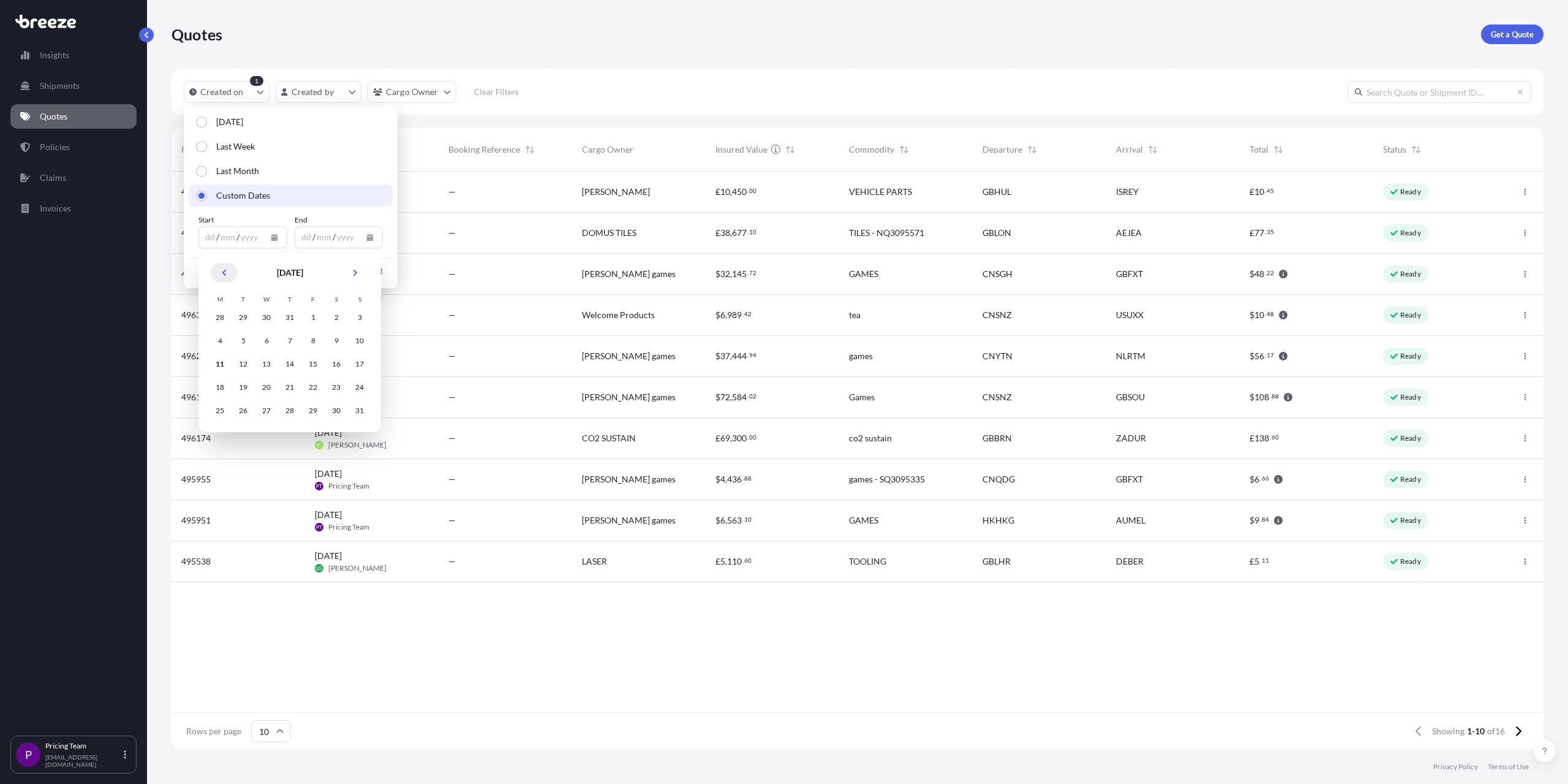
click at [224, 272] on icon "Previous" at bounding box center [224, 272] width 7 height 7
click at [224, 272] on icon "Previous" at bounding box center [224, 272] width 3 height 6
click at [362, 322] on div "1" at bounding box center [359, 317] width 22 height 22
click at [375, 233] on button "Calendar" at bounding box center [370, 238] width 20 height 20
click at [316, 364] on div "11" at bounding box center [316, 363] width 22 height 22
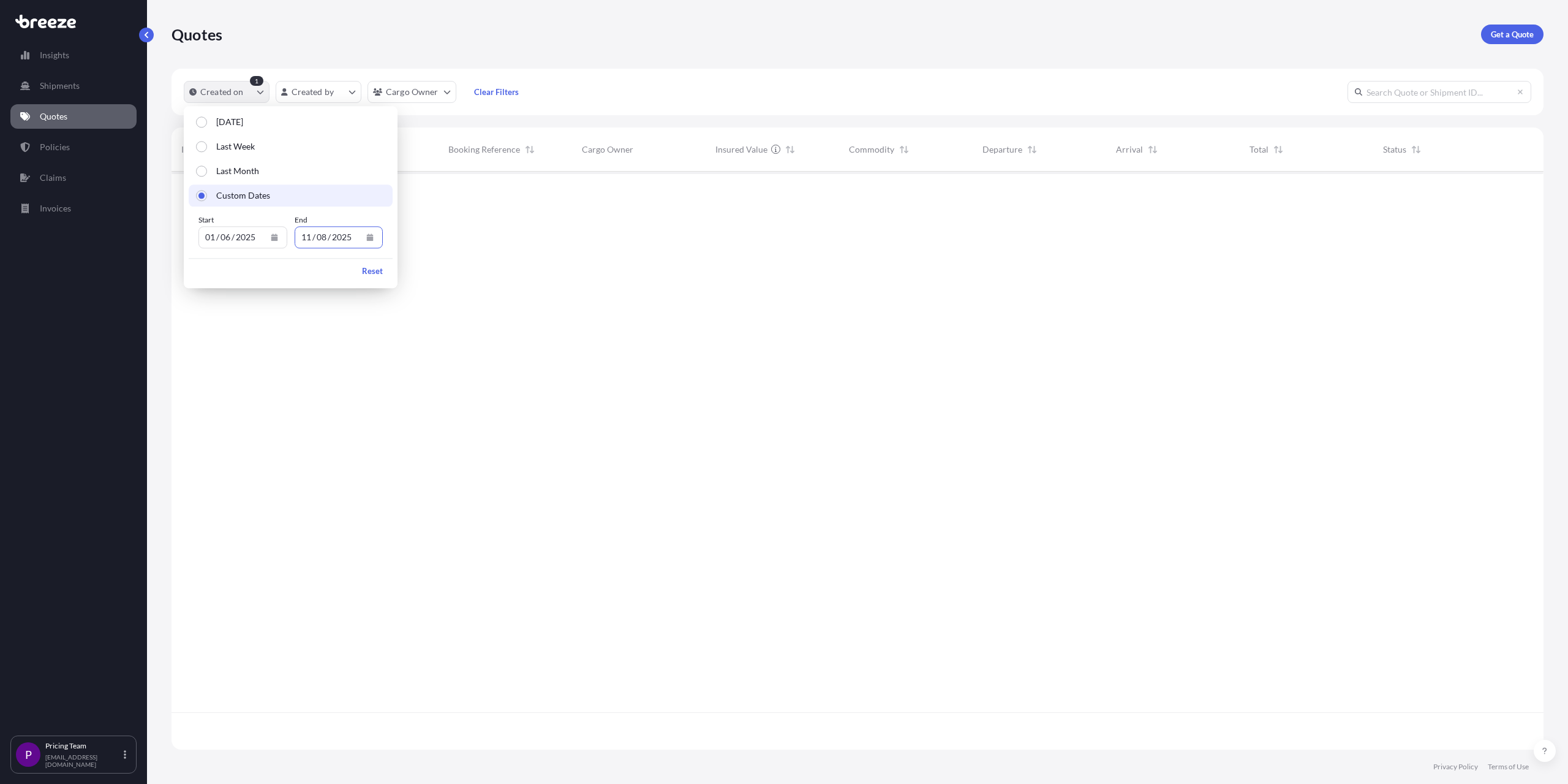
click at [260, 90] on icon "createdOn Filter options" at bounding box center [260, 92] width 7 height 7
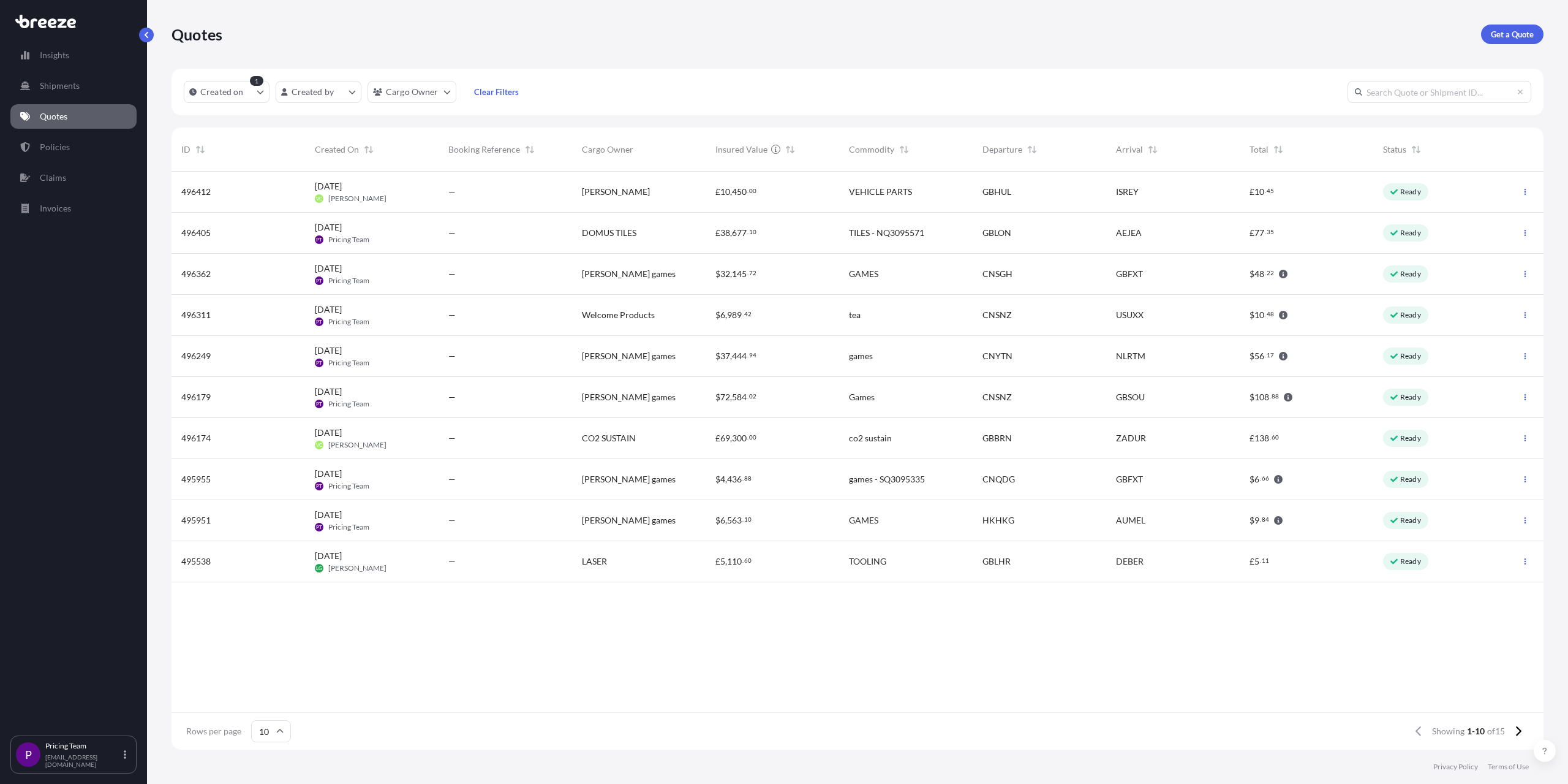
click at [275, 426] on input "10" at bounding box center [271, 731] width 40 height 22
click at [275, 426] on div "50" at bounding box center [271, 697] width 30 height 23
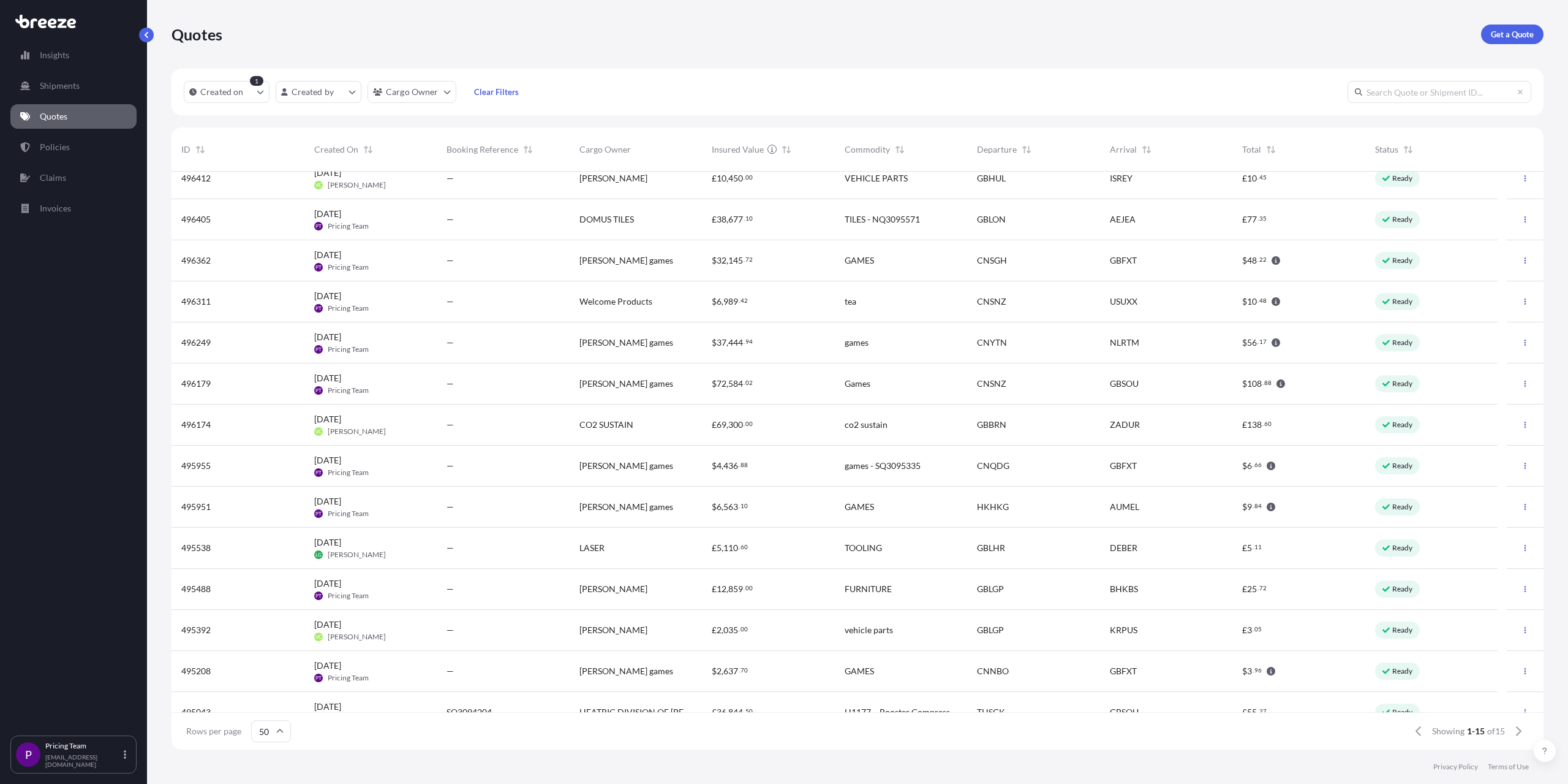
scroll to position [0, 0]
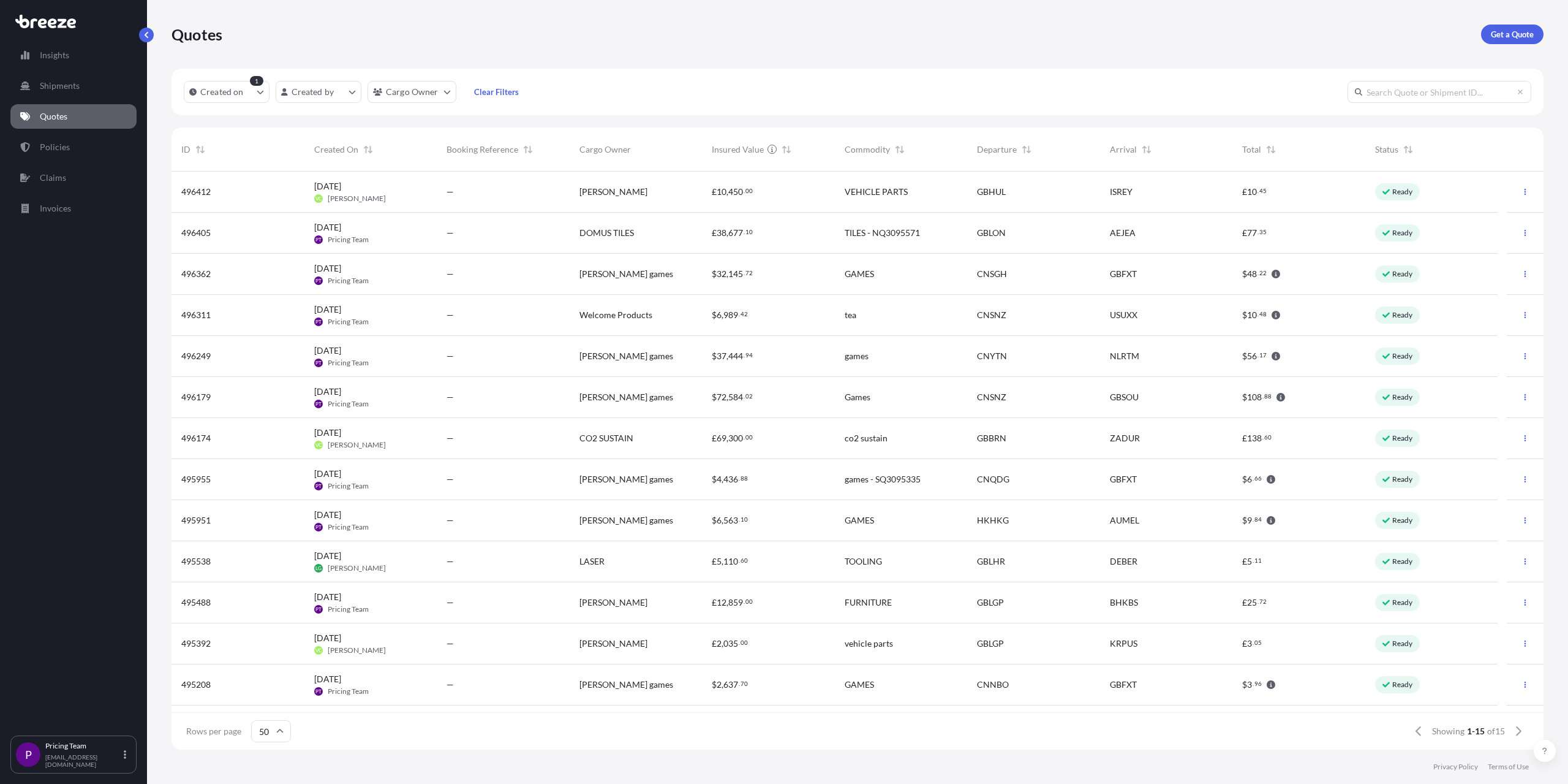
click at [923, 37] on div "Quotes Get a Quote" at bounding box center [857, 35] width 1372 height 20
